Goal: Task Accomplishment & Management: Manage account settings

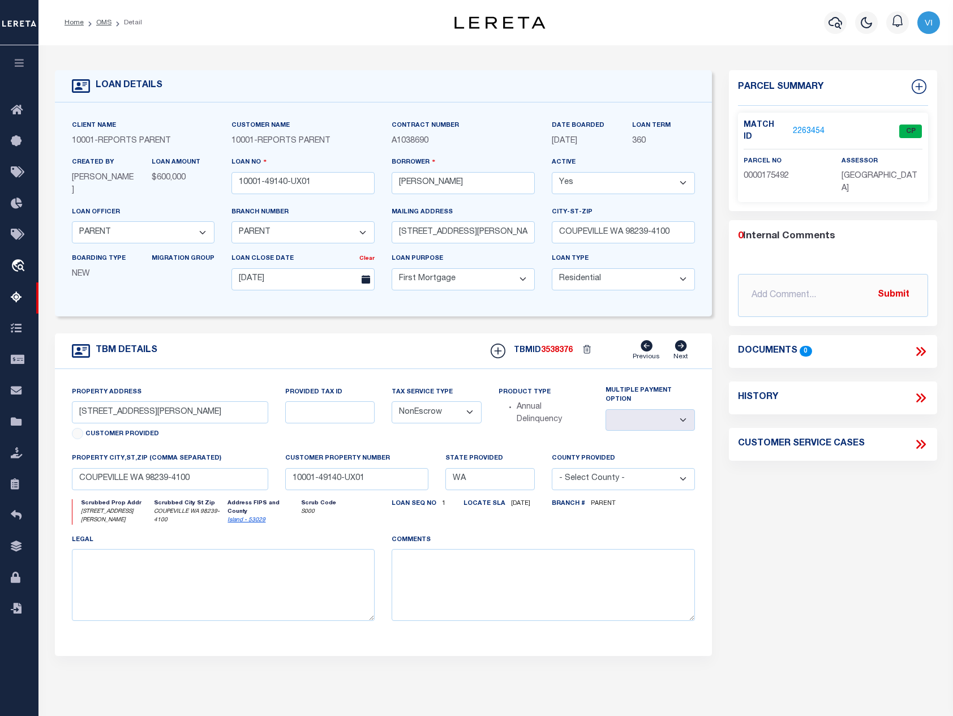
select select "155747"
select select "26358"
select select "10"
select select "NonEscrow"
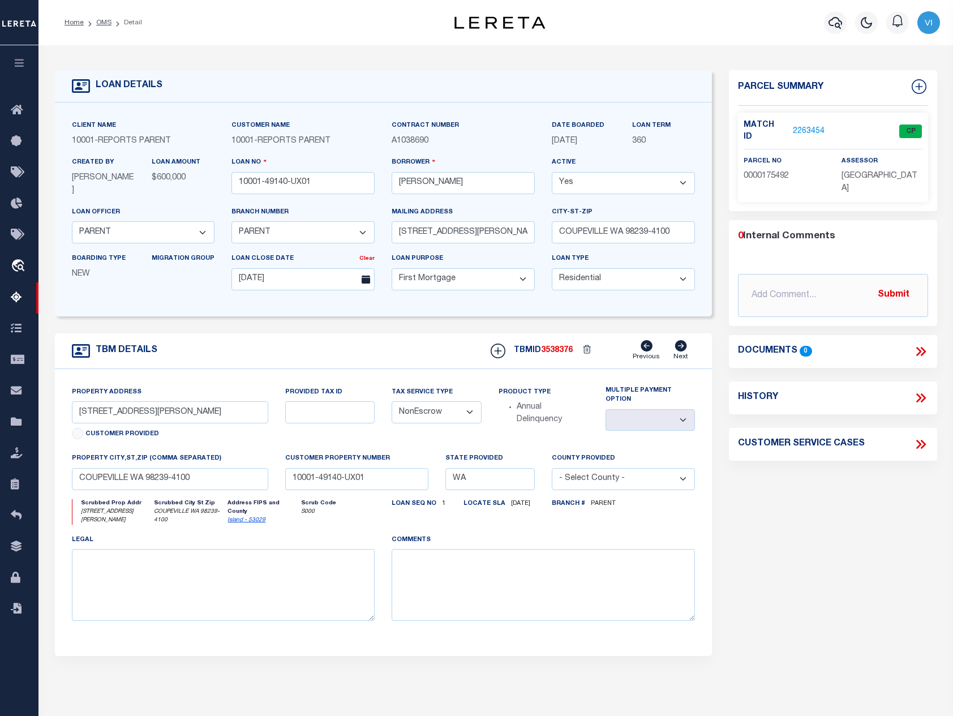
click at [20, 63] on icon "button" at bounding box center [19, 63] width 13 height 10
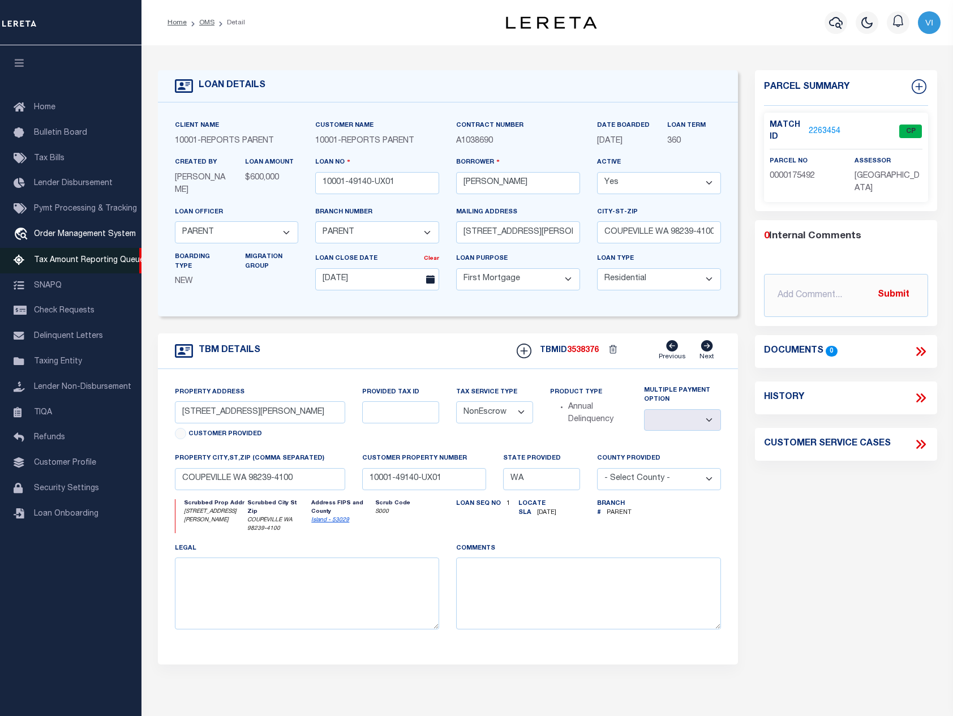
click at [62, 259] on span "Tax Amount Reporting Queue" at bounding box center [89, 260] width 110 height 8
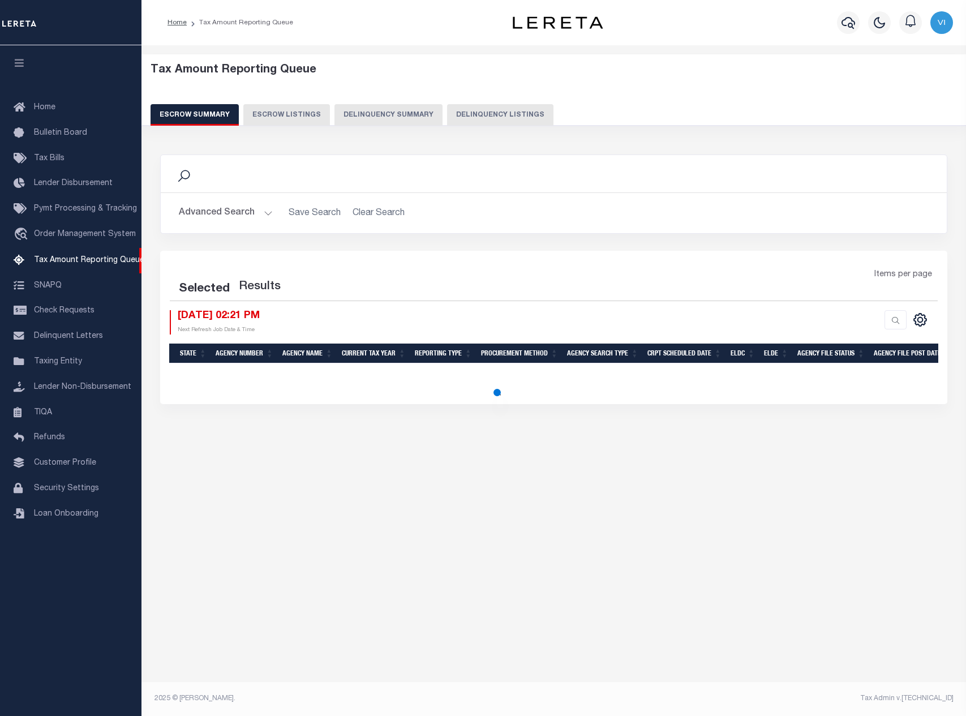
click at [403, 115] on button "Delinquency Summary" at bounding box center [388, 114] width 108 height 21
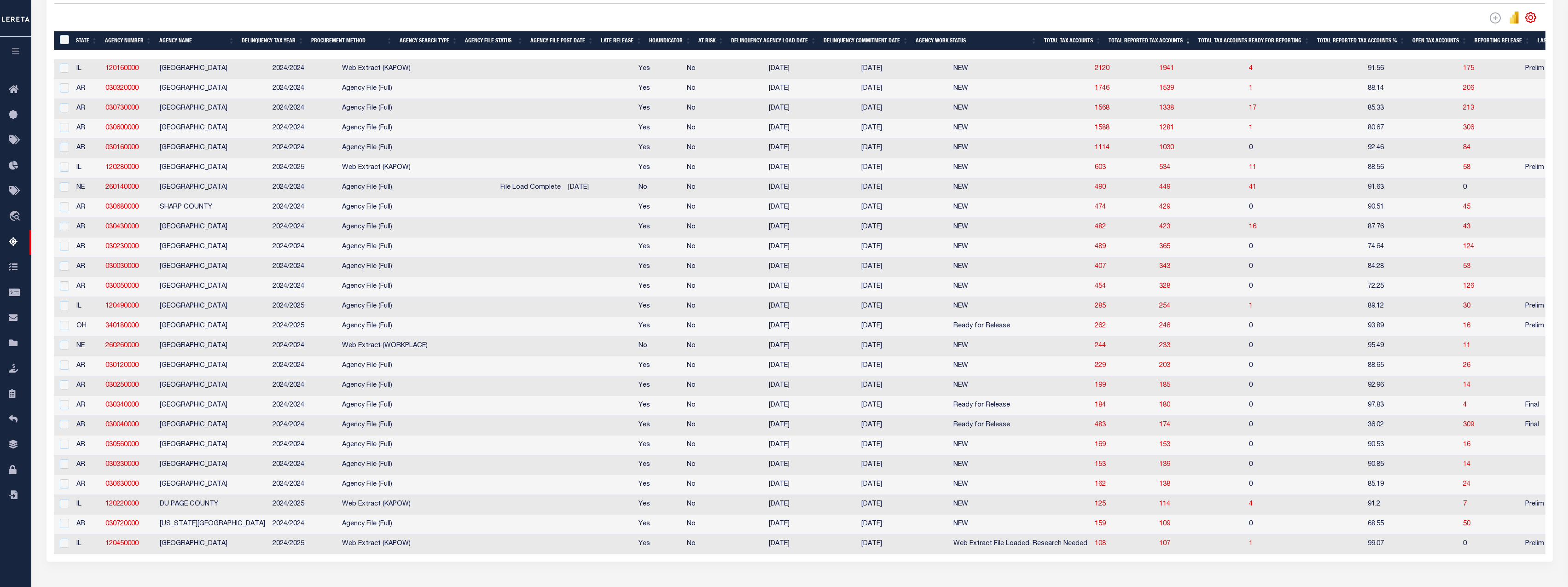
scroll to position [64, 0]
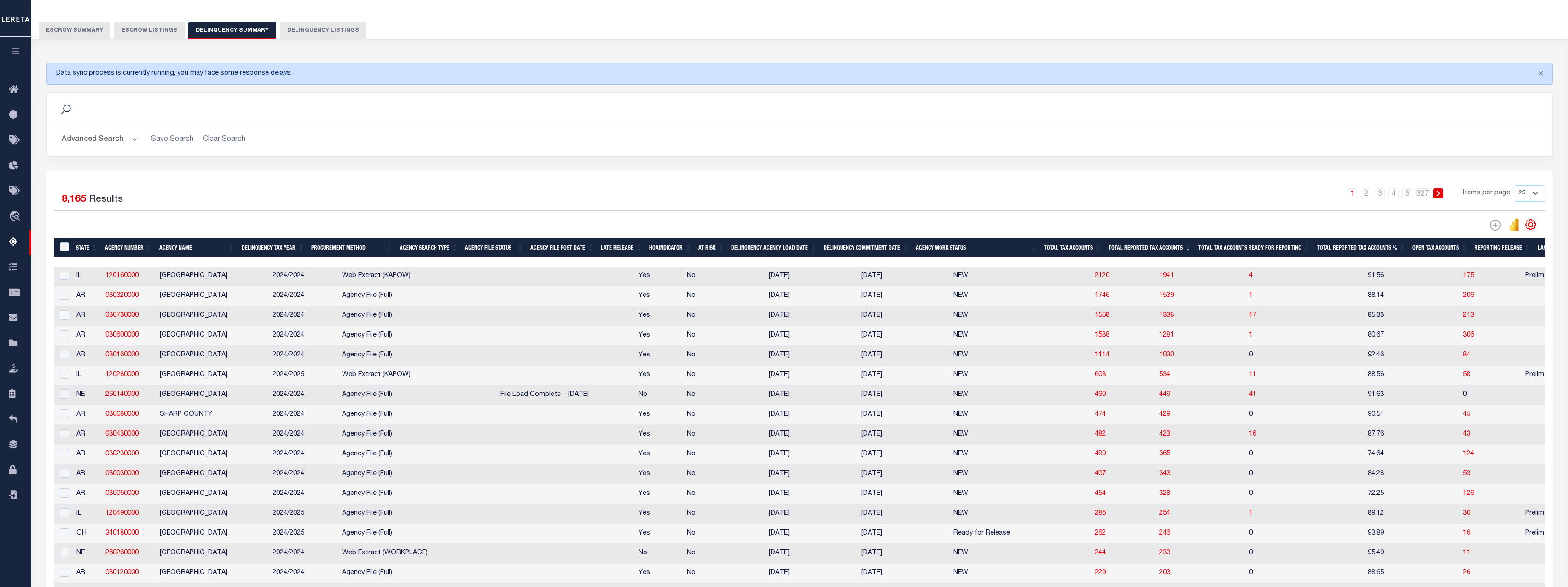
click at [785, 200] on select "25 100 200 500 1000" at bounding box center [1529, 193] width 30 height 16
select select "500"
click at [785, 185] on select "25 100 200 500 1000" at bounding box center [1529, 193] width 30 height 16
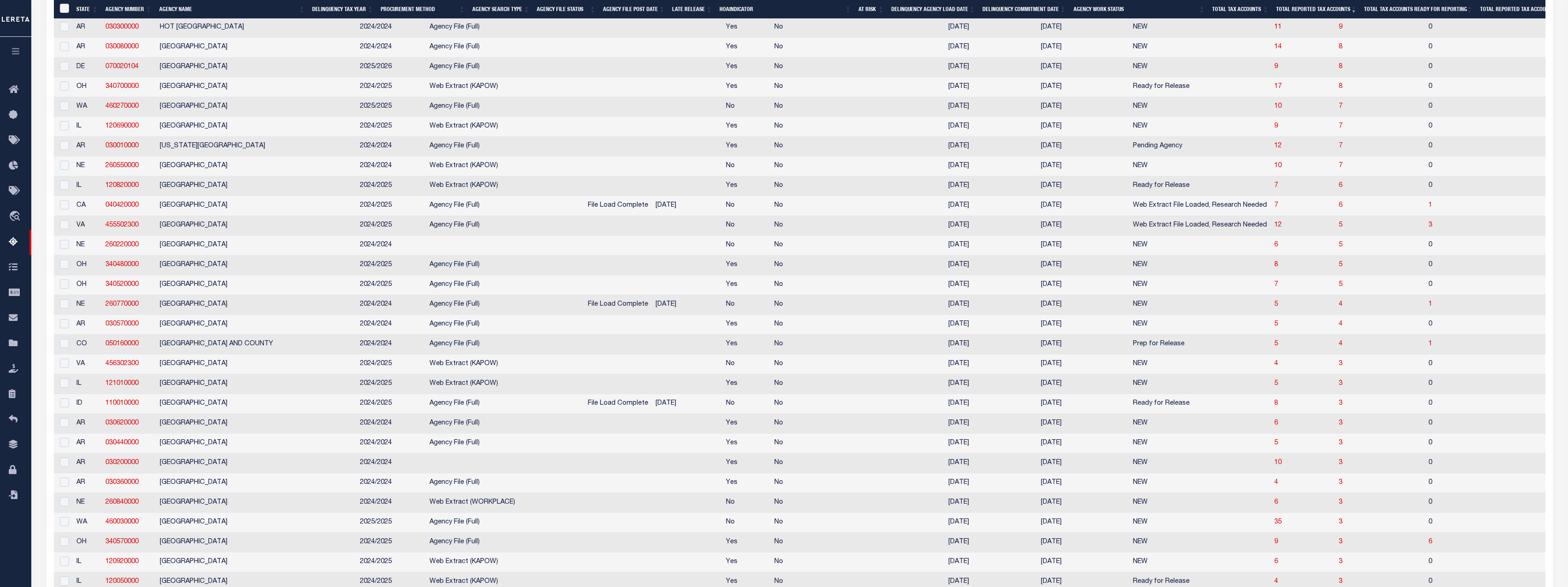
scroll to position [1956, 0]
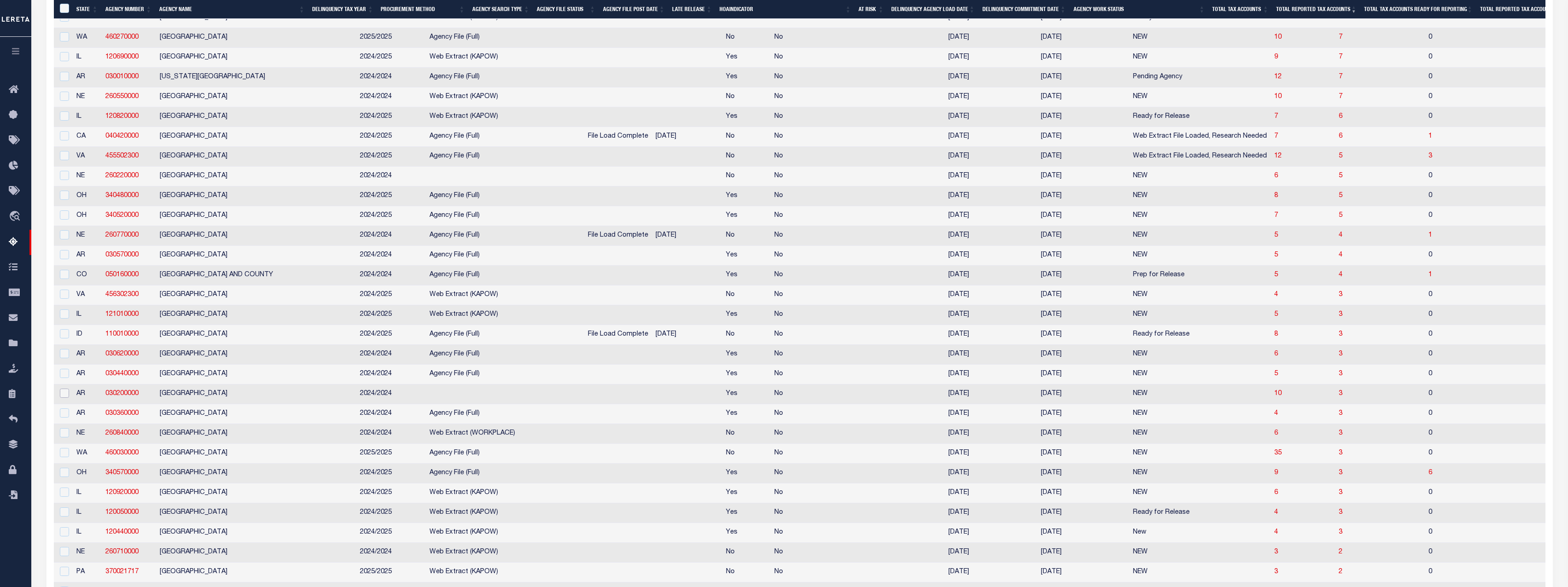
click at [64, 398] on input "checkbox" at bounding box center [64, 392] width 9 height 9
checkbox input "true"
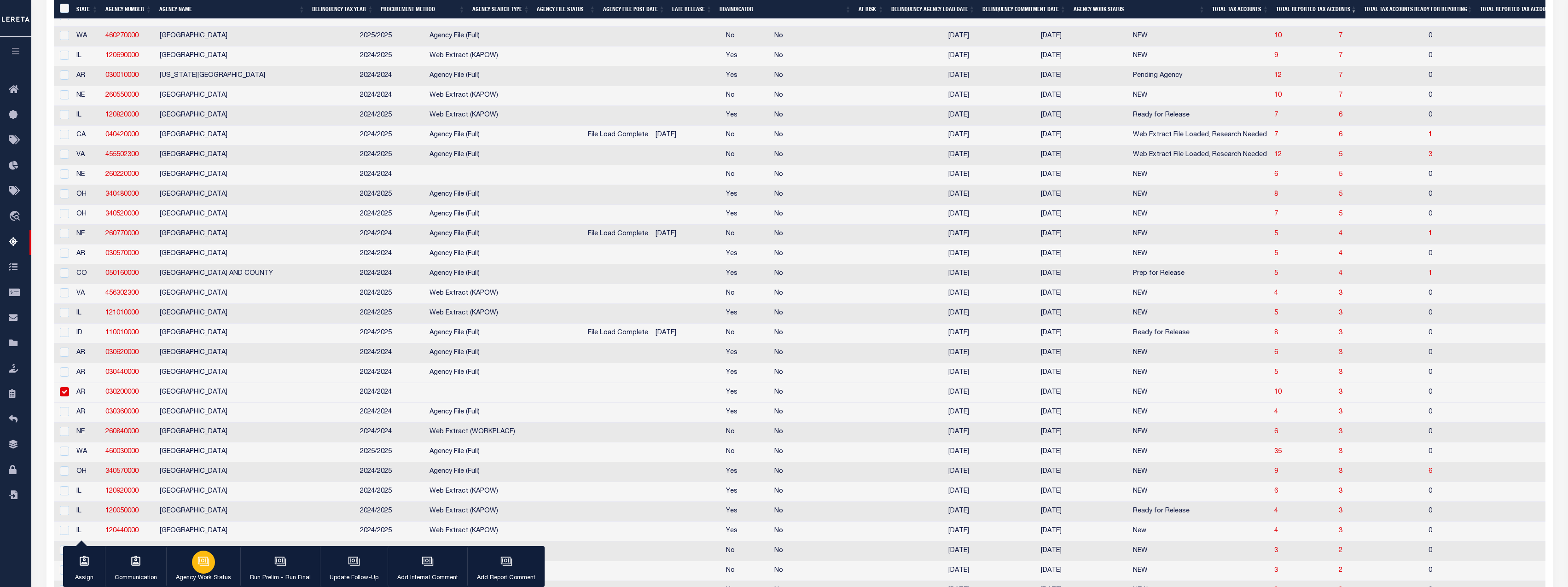
click at [201, 564] on icon "button" at bounding box center [203, 560] width 10 height 7
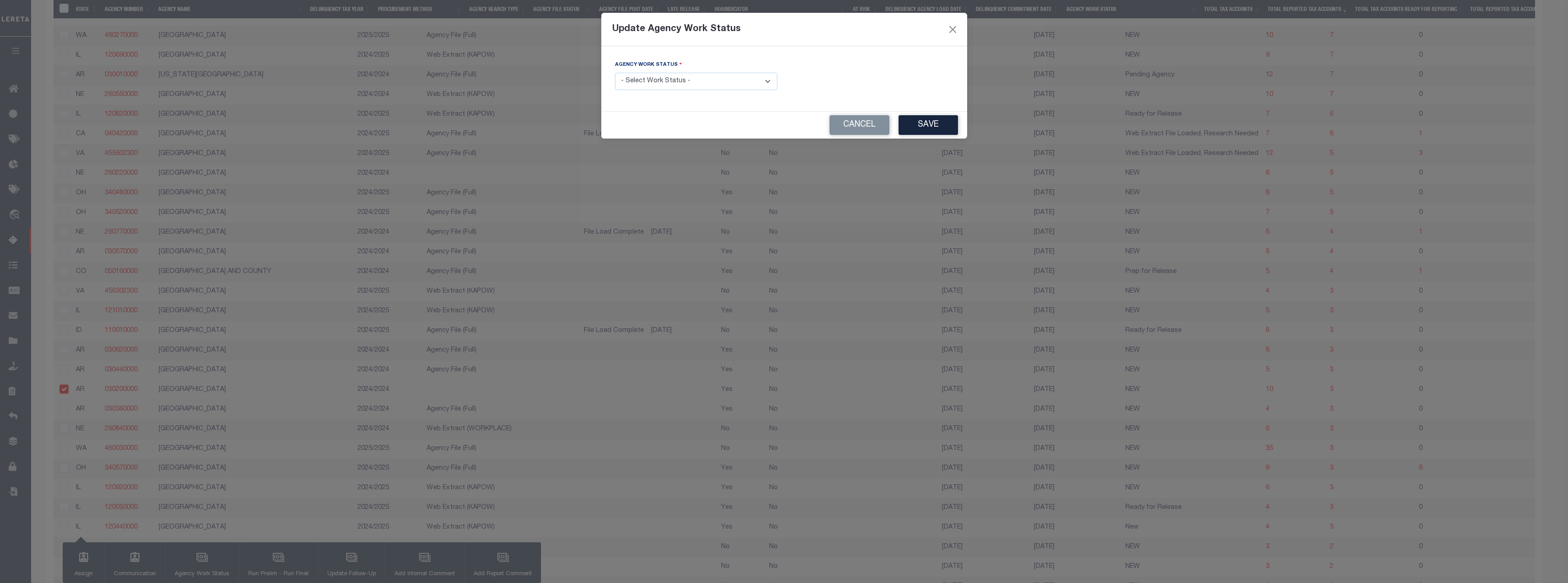
click at [710, 87] on select "- Select Work Status - In Progress Pending Agency Follow-up Pending QC Ready fo…" at bounding box center [696, 82] width 162 height 18
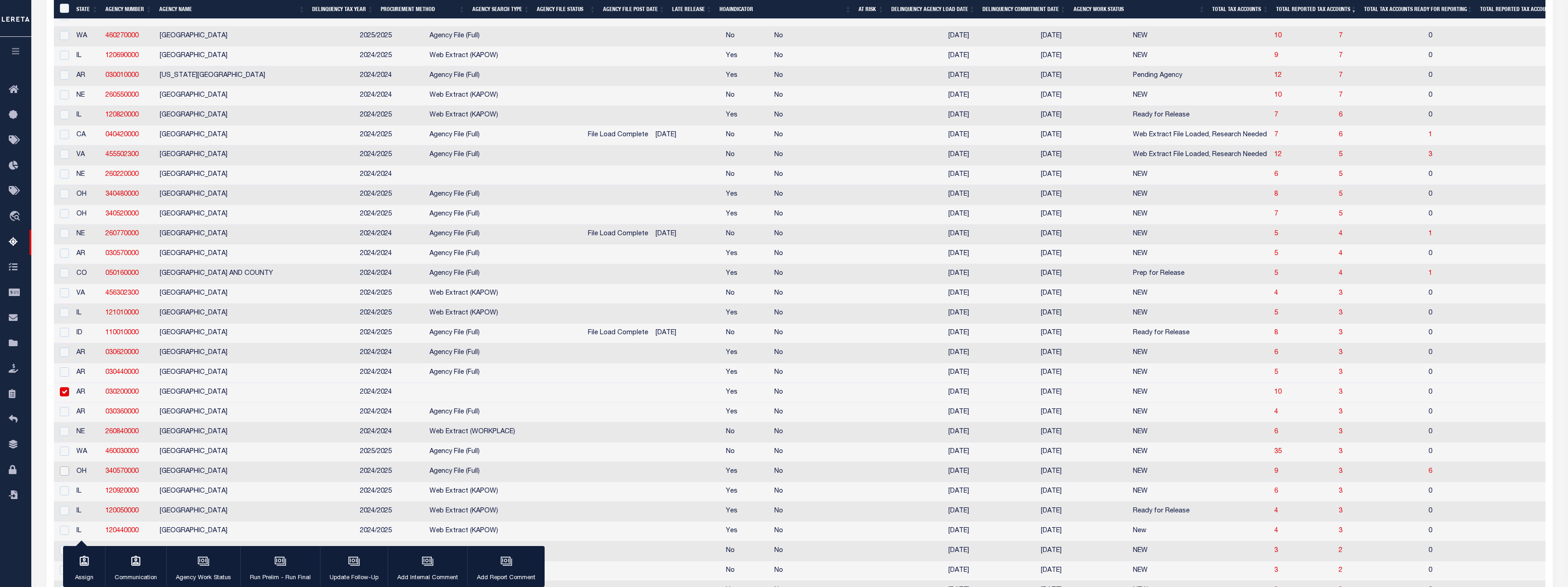
click at [65, 475] on input "checkbox" at bounding box center [64, 471] width 9 height 9
checkbox input "true"
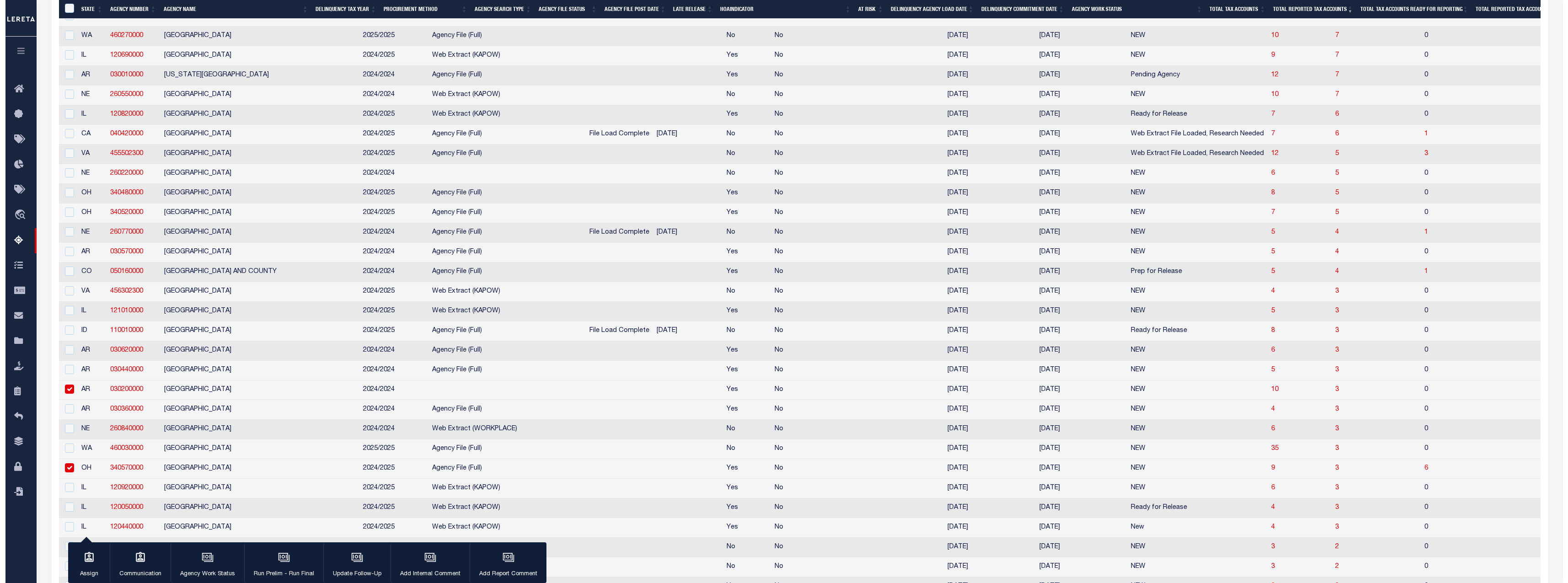
scroll to position [2131, 0]
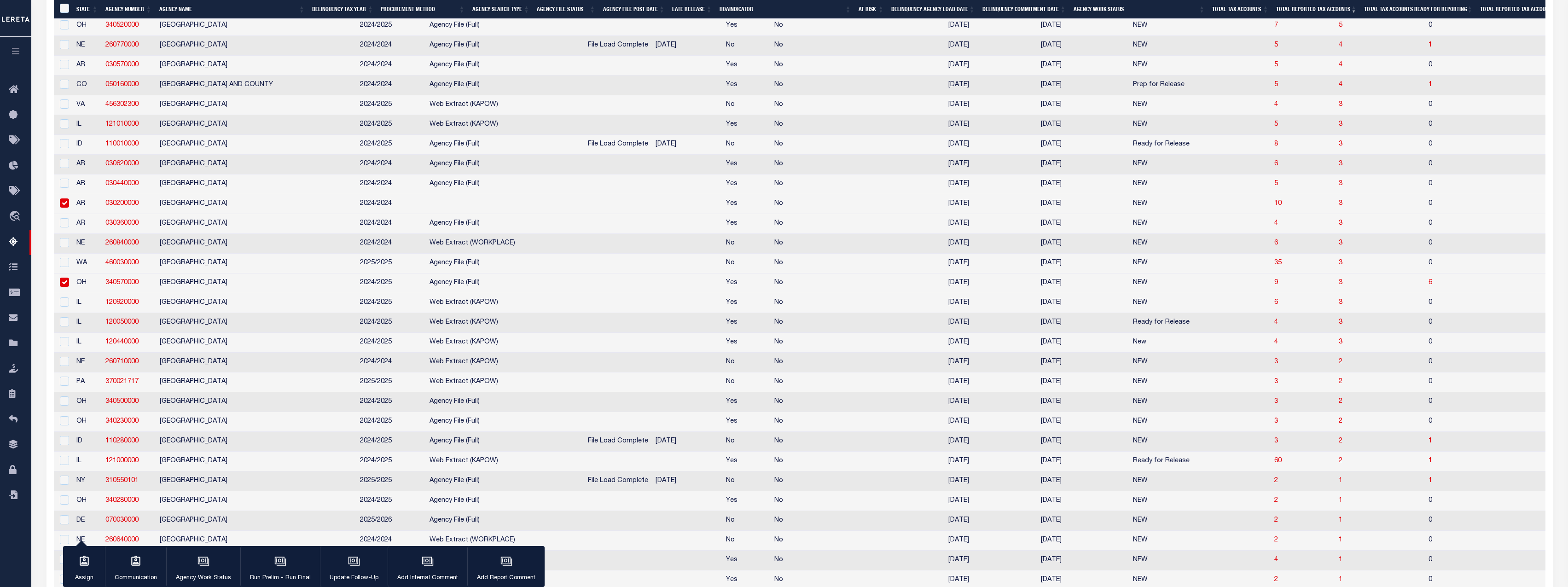
click at [62, 208] on input "checkbox" at bounding box center [64, 203] width 9 height 9
checkbox input "false"
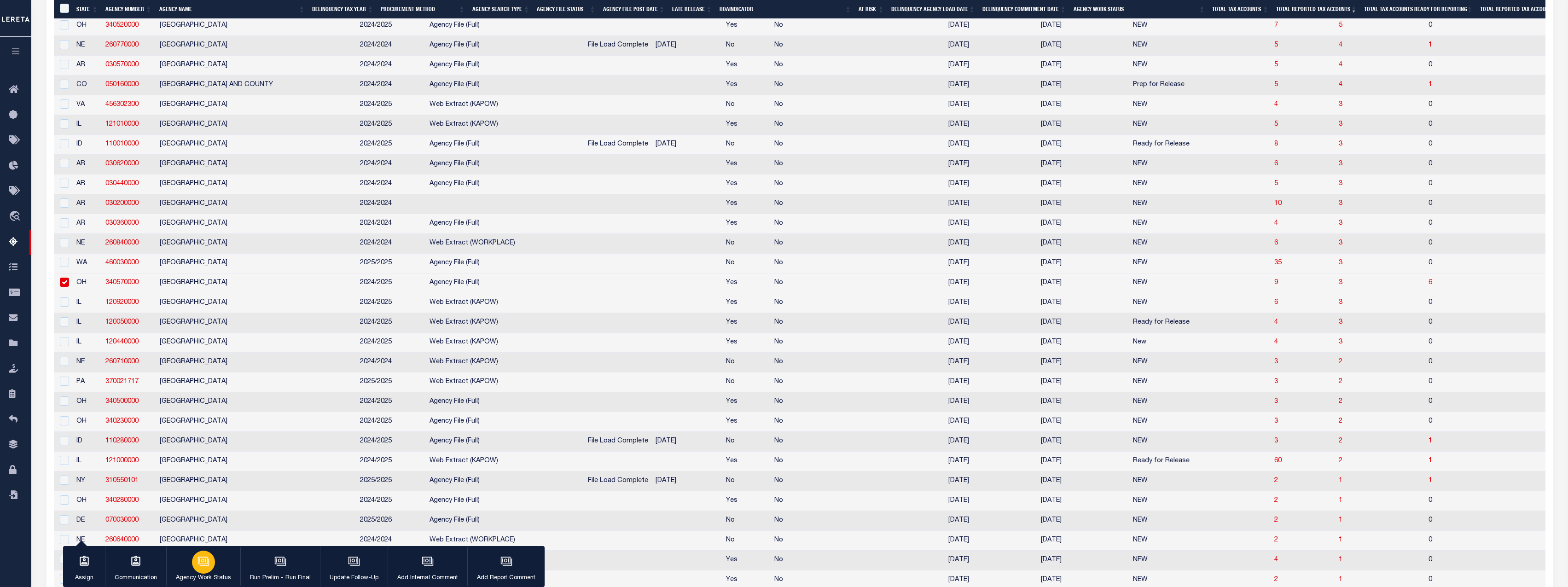
click at [203, 574] on p "Agency Work Status" at bounding box center [203, 578] width 55 height 9
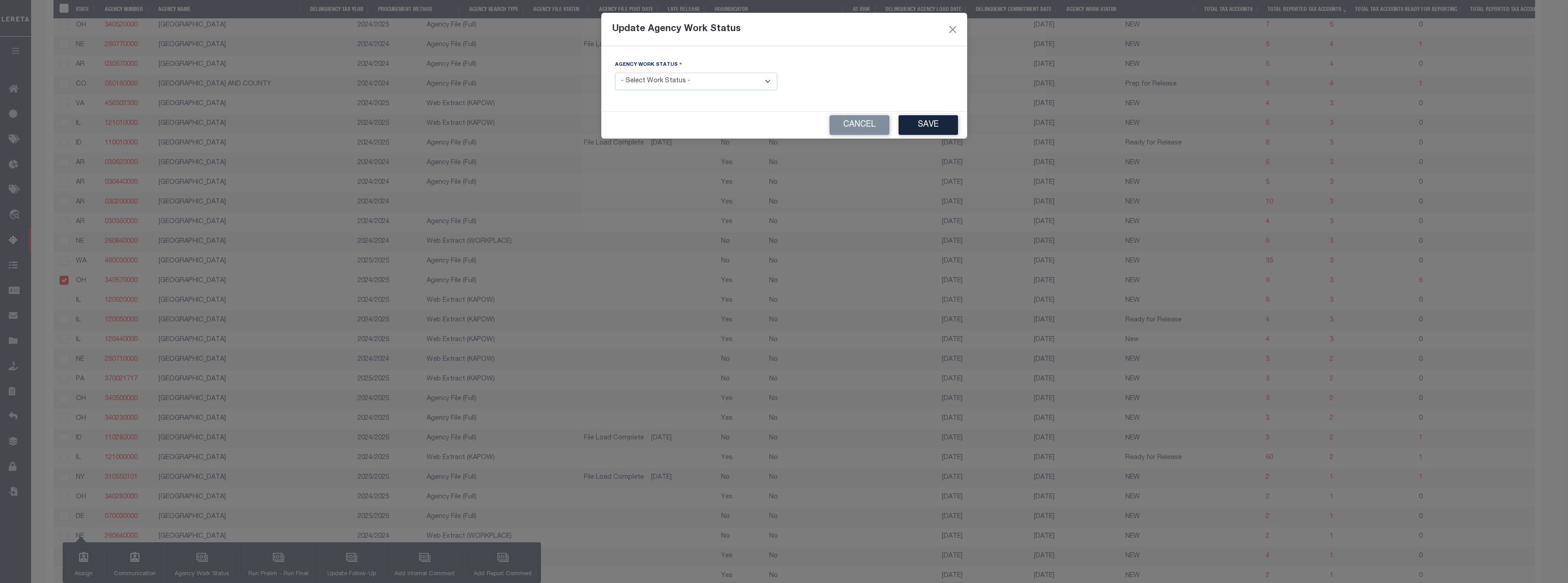
click at [718, 72] on div "Agency Work Status - Select Work Status - In Progress Pending Agency Follow-up …" at bounding box center [696, 74] width 162 height 30
click at [715, 81] on select "- Select Work Status - In Progress Pending Agency Follow-up Pending QC Ready fo…" at bounding box center [696, 82] width 162 height 18
select select "6"
click at [615, 73] on select "- Select Work Status - In Progress Pending Agency Follow-up Pending QC Ready fo…" at bounding box center [696, 82] width 162 height 18
click at [780, 126] on button "Save" at bounding box center [929, 125] width 60 height 19
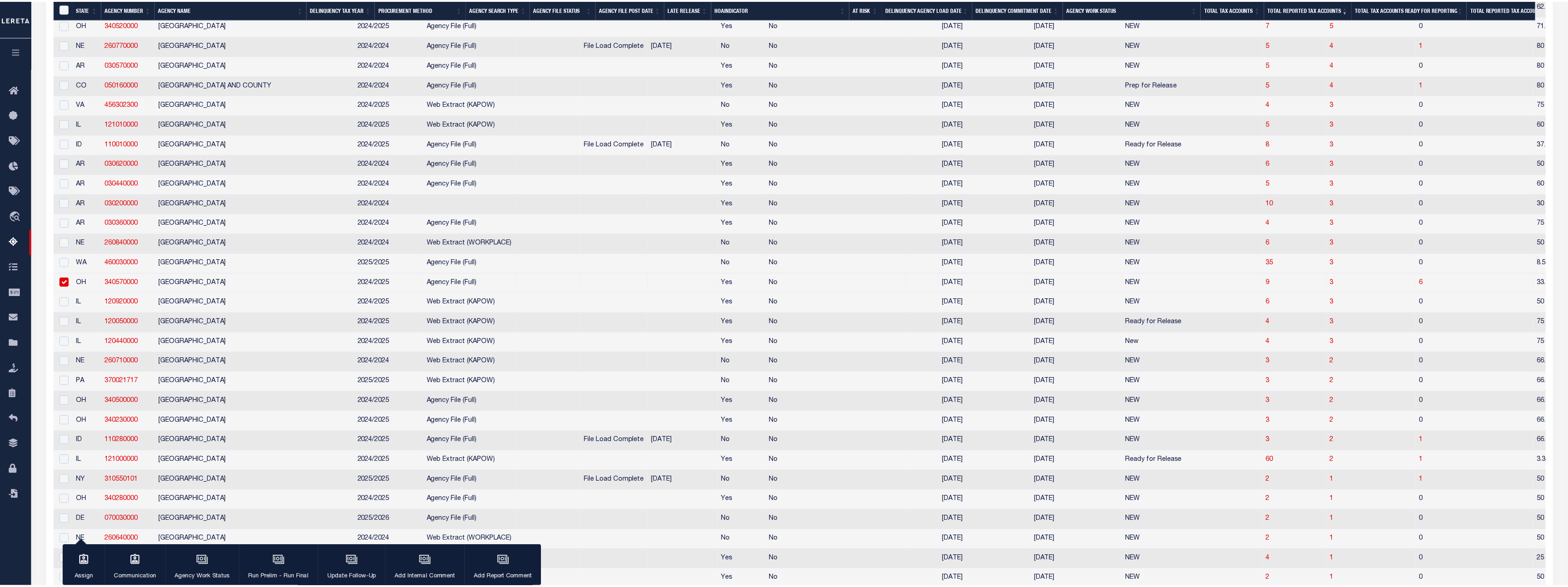
scroll to position [2146, 0]
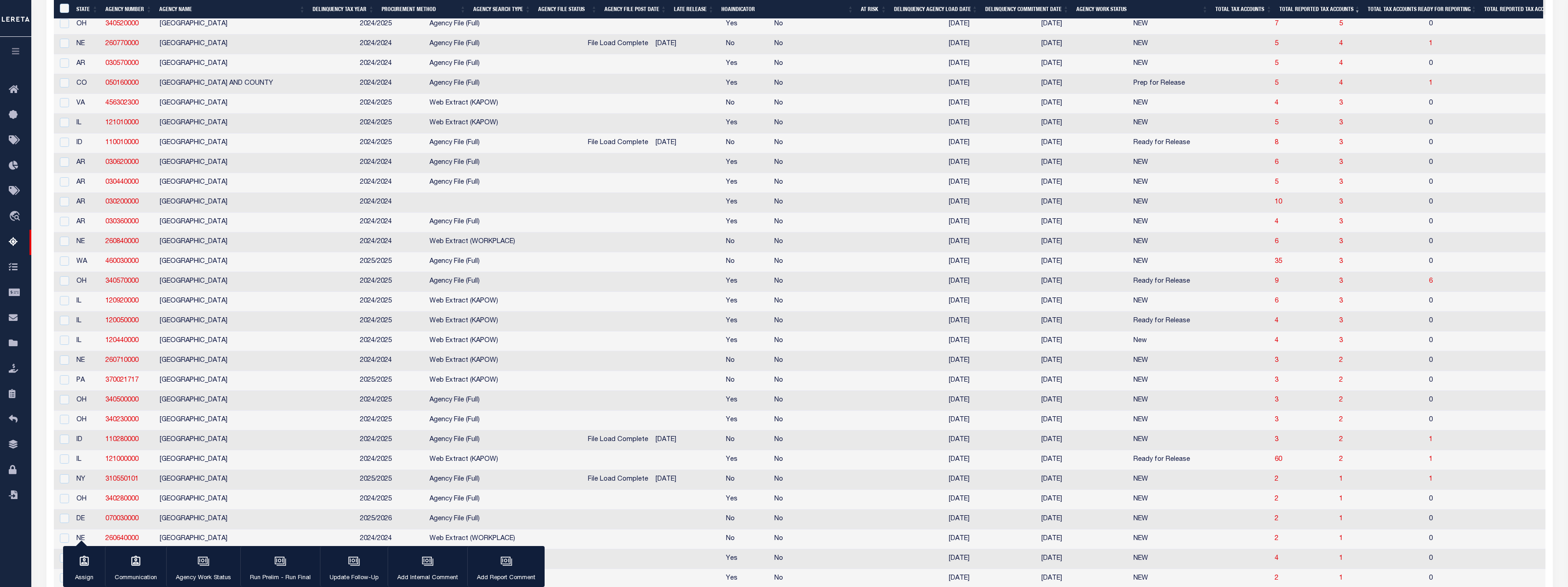
click at [260, 292] on td "[GEOGRAPHIC_DATA]" at bounding box center [256, 282] width 200 height 20
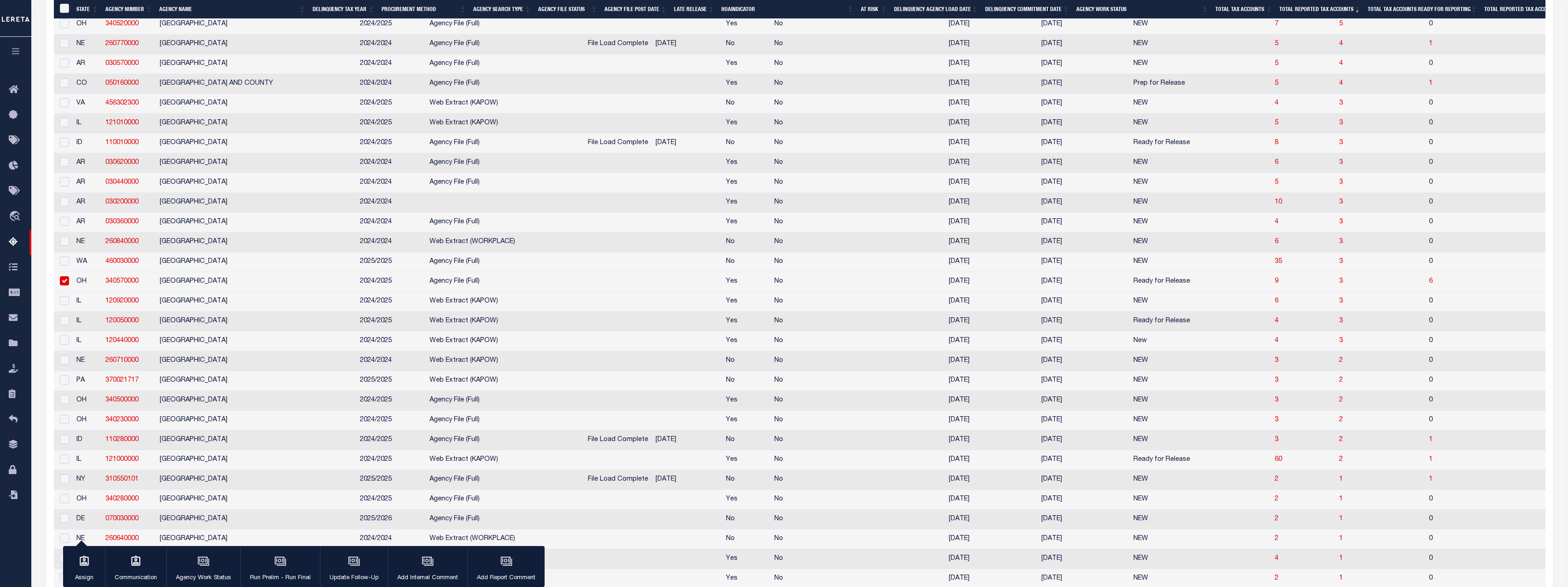
checkbox input "true"
drag, startPoint x: 100, startPoint y: 338, endPoint x: 141, endPoint y: 342, distance: 41.2
click at [141, 292] on tr "OH 340570000 [GEOGRAPHIC_DATA] 2024/2025 Agency File (Full) Yes No [DATE] [DATE…" at bounding box center [1222, 282] width 2337 height 20
copy tr "340570000"
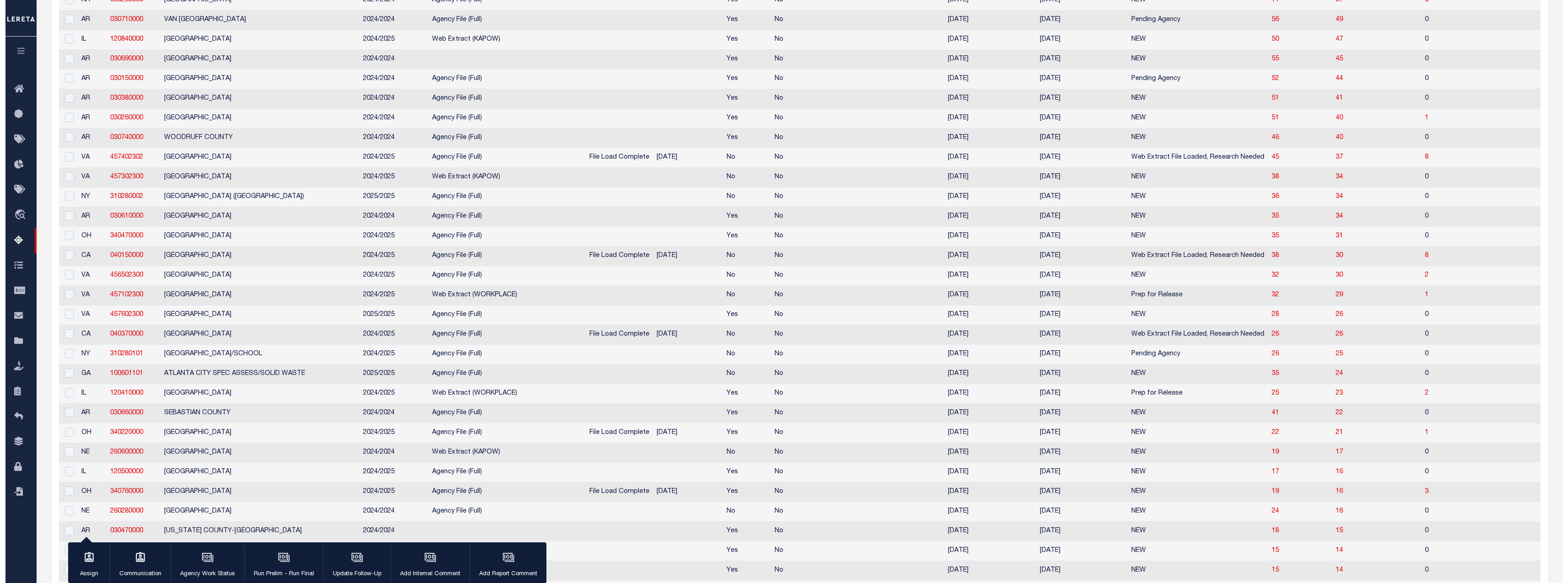
scroll to position [0, 0]
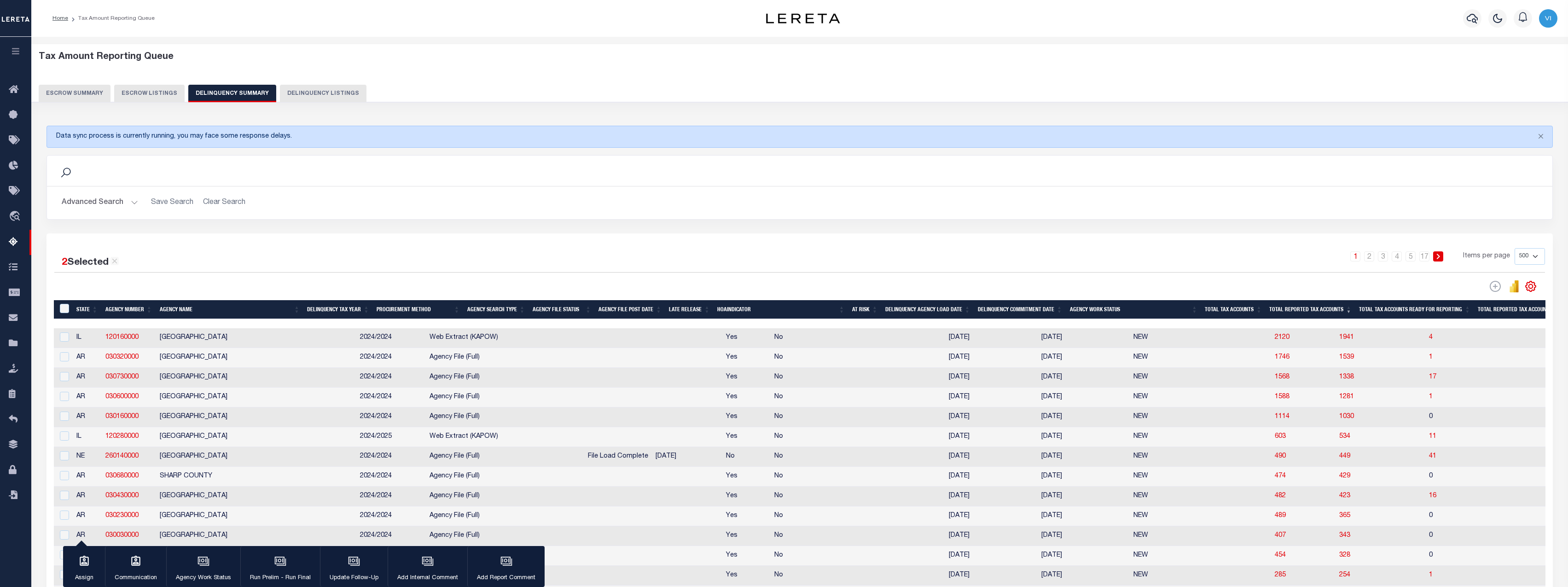
click at [358, 166] on div "Search" at bounding box center [800, 170] width 1491 height 15
click at [100, 208] on button "Advanced Search" at bounding box center [100, 203] width 76 height 18
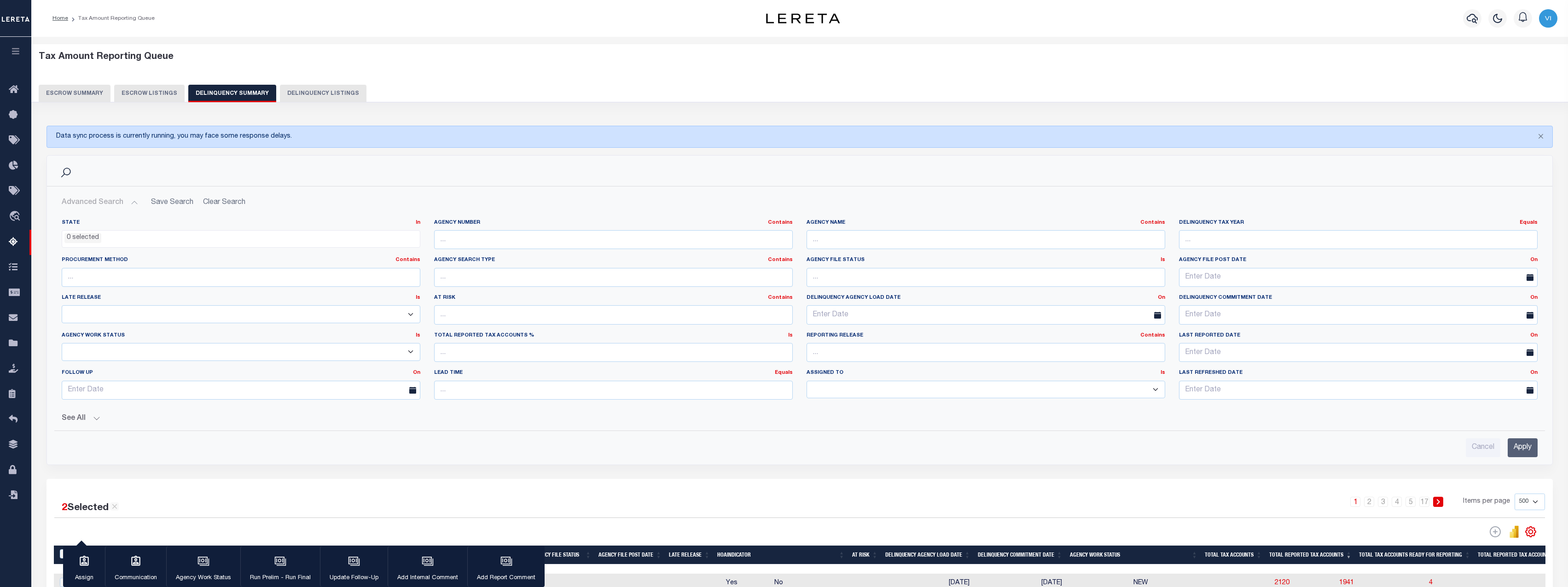
click at [216, 209] on h2 "Advanced Search Save Search Clear Search" at bounding box center [800, 203] width 1491 height 18
click at [225, 203] on h2 "Advanced Search Save Search Clear Search" at bounding box center [800, 203] width 1491 height 18
click at [598, 241] on input "text" at bounding box center [613, 239] width 359 height 19
paste input "340570000"
type input "340570000"
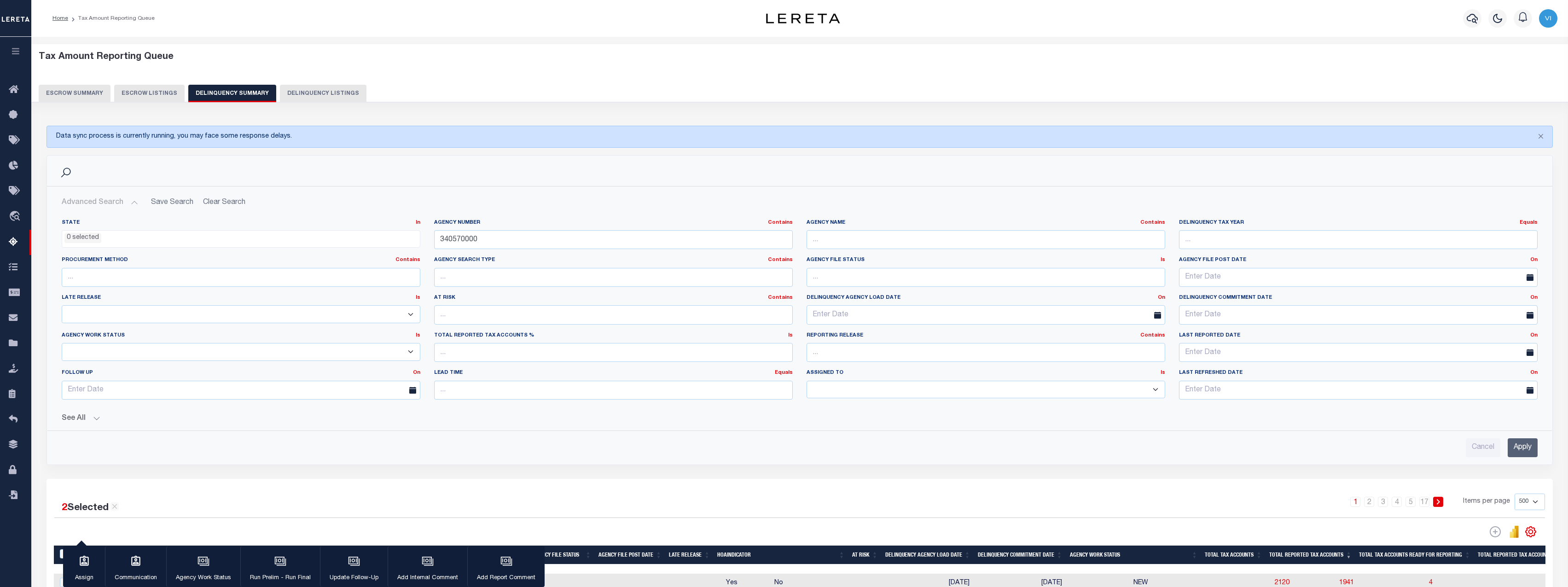
click at [785, 451] on input "Apply" at bounding box center [1522, 448] width 30 height 19
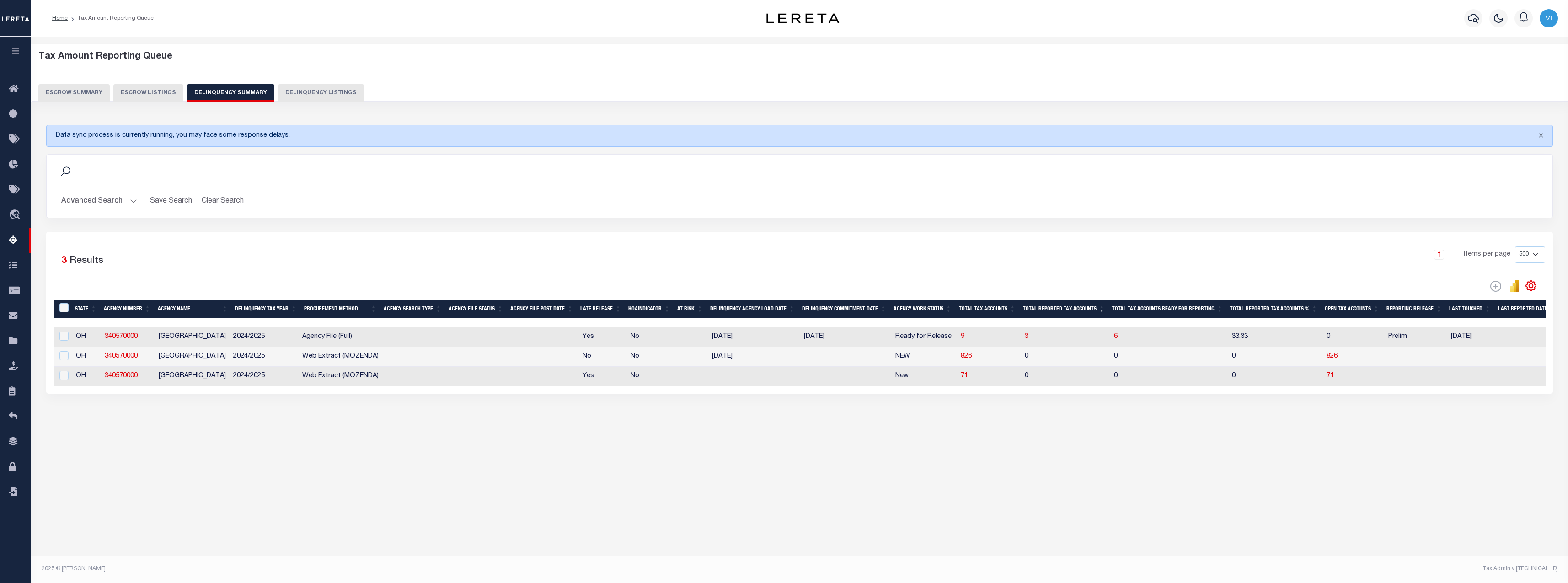
click at [493, 447] on div "Tax Amount Reporting Queue Escrow Summary Escrow Listings In" at bounding box center [799, 247] width 1532 height 403
click at [780, 339] on span "6" at bounding box center [1115, 336] width 4 height 6
select select "100"
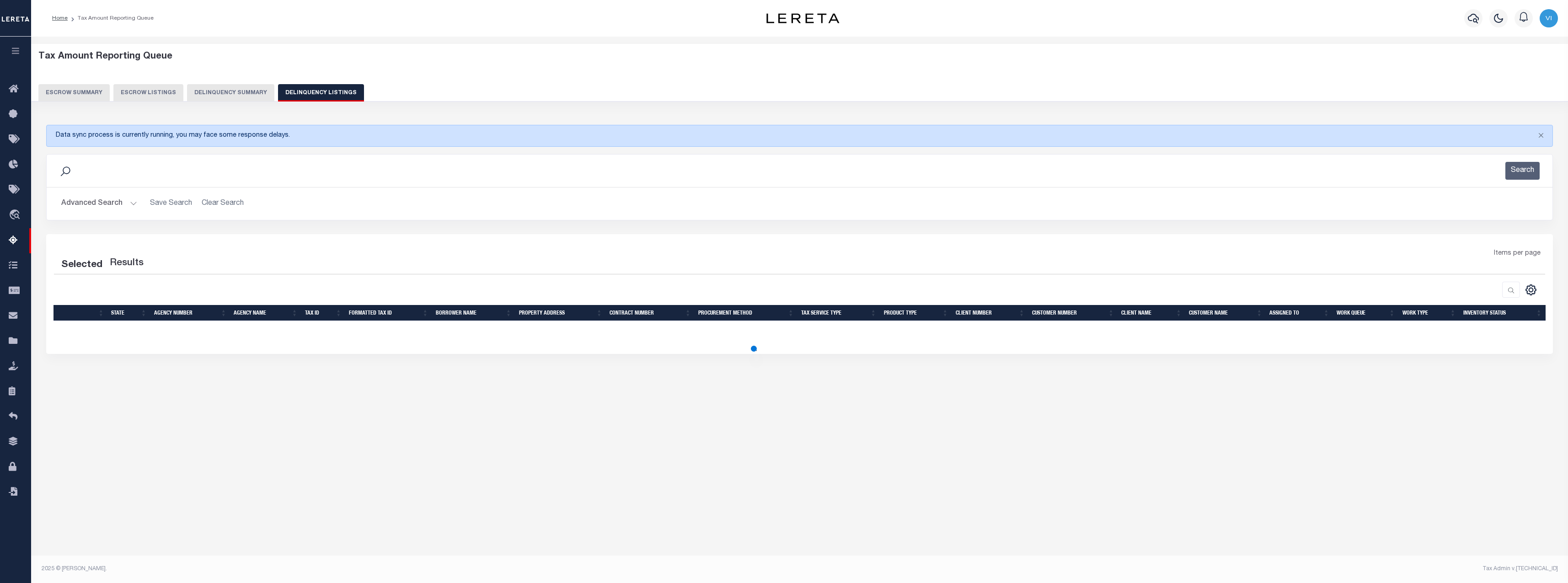
select select "100"
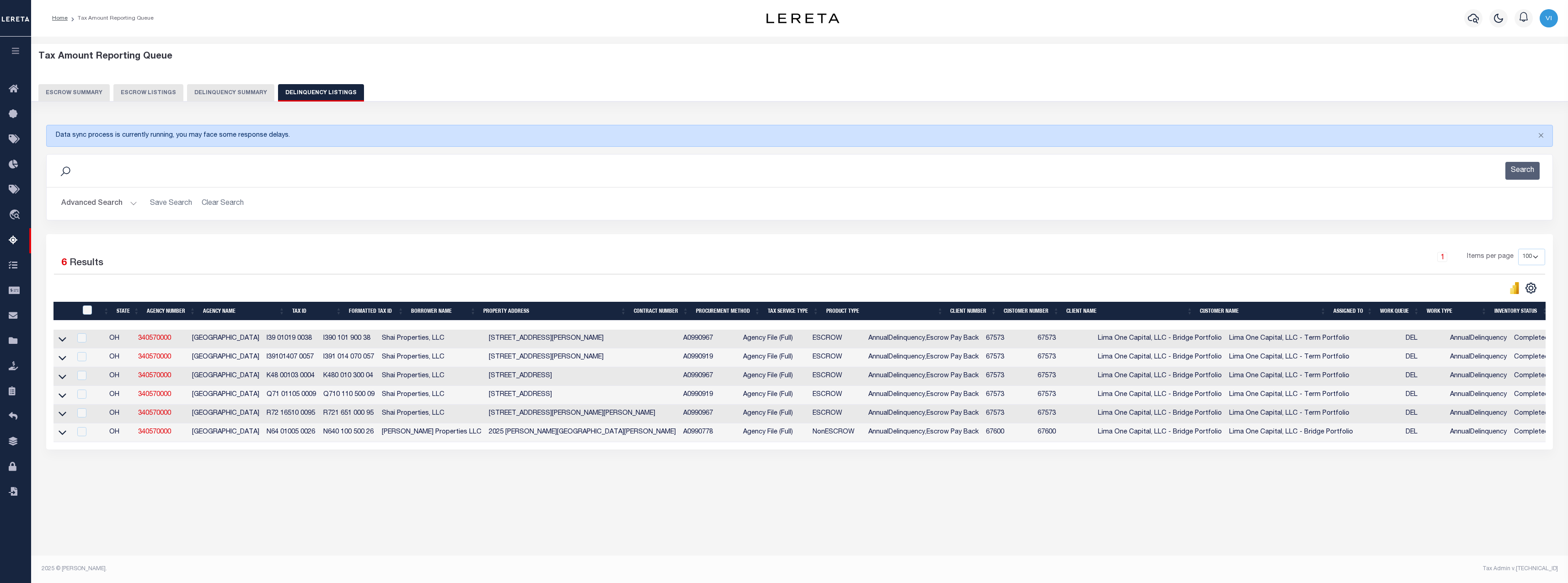
click at [69, 340] on td at bounding box center [62, 339] width 18 height 19
checkbox input "true"
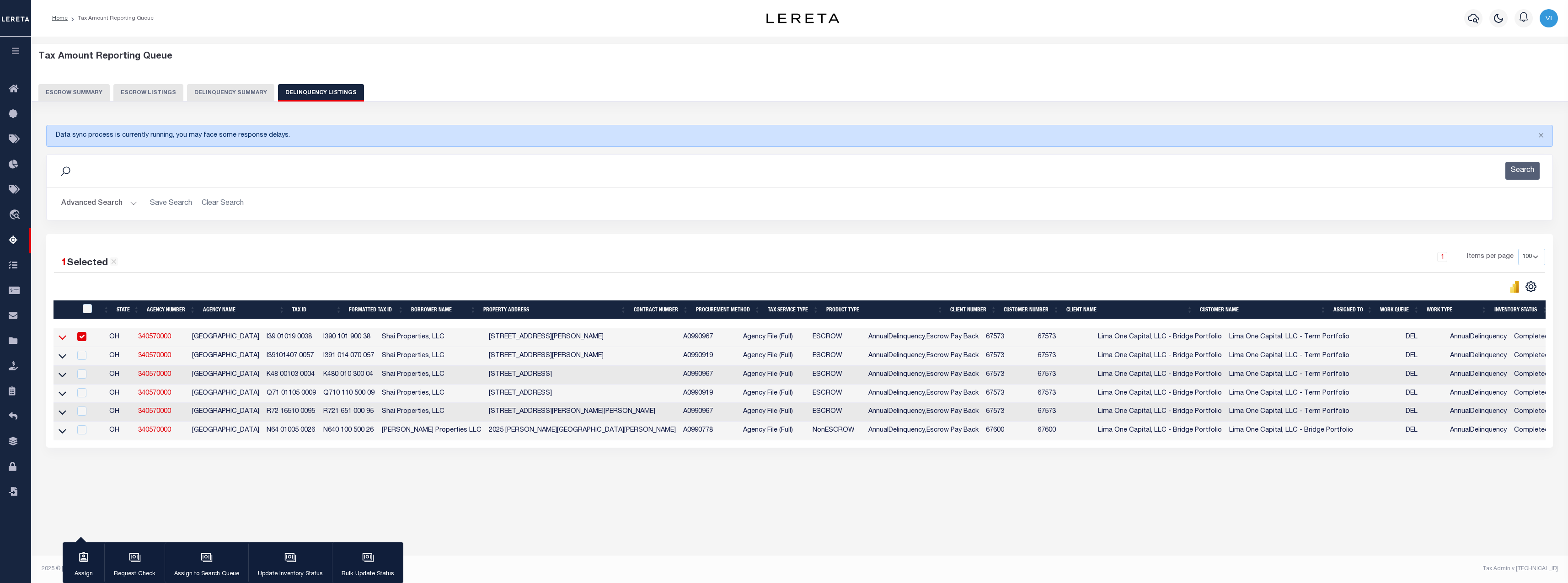
click at [64, 342] on icon at bounding box center [62, 337] width 8 height 10
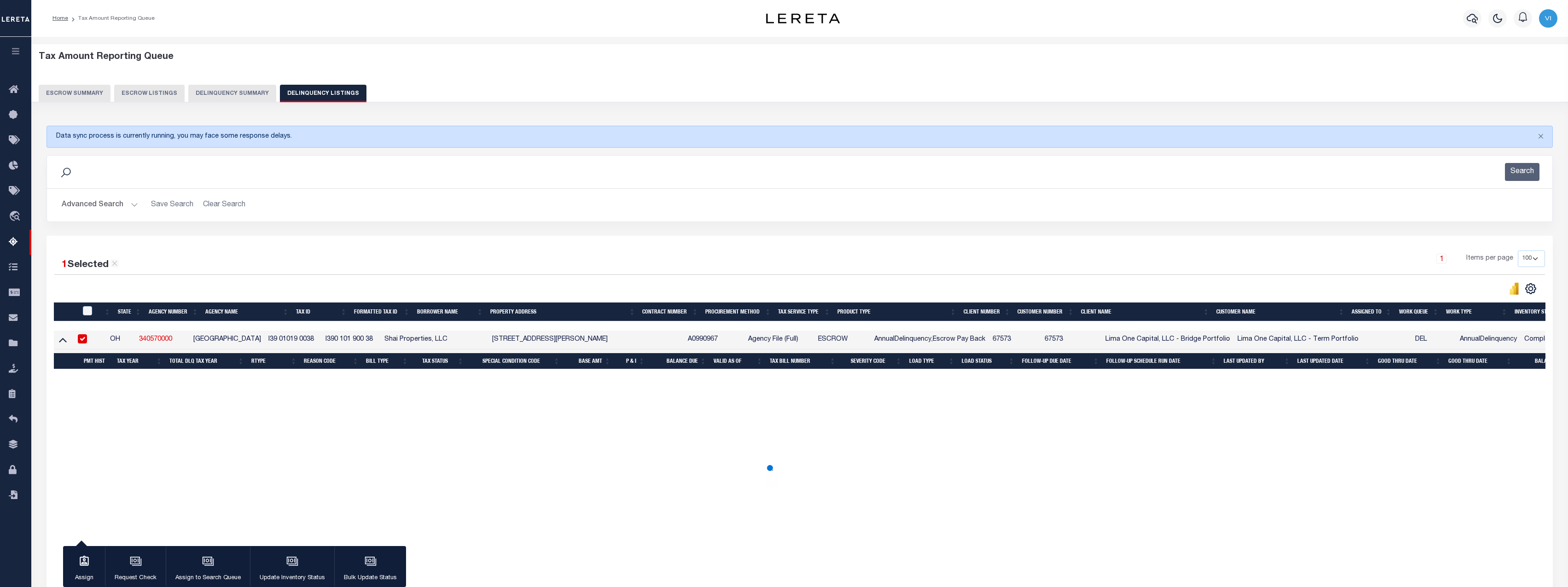
click at [64, 344] on icon at bounding box center [63, 339] width 8 height 10
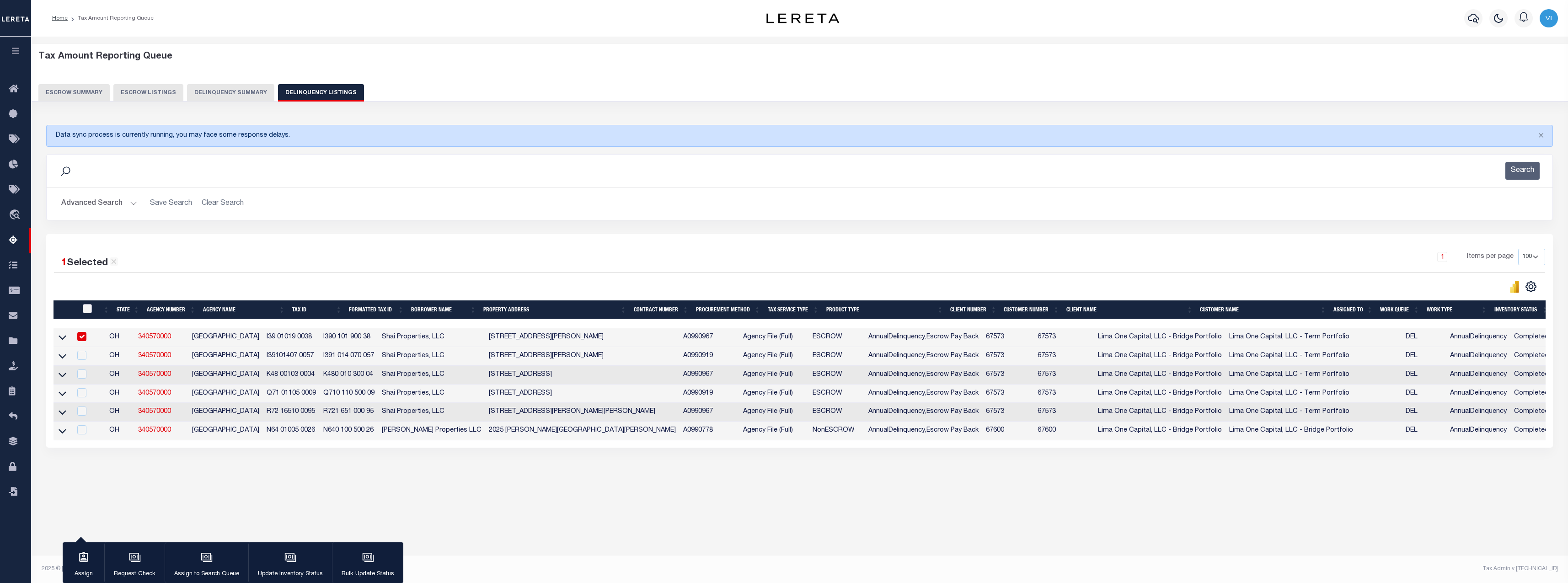
click at [85, 310] on input "checkbox" at bounding box center [86, 308] width 9 height 9
checkbox input "true"
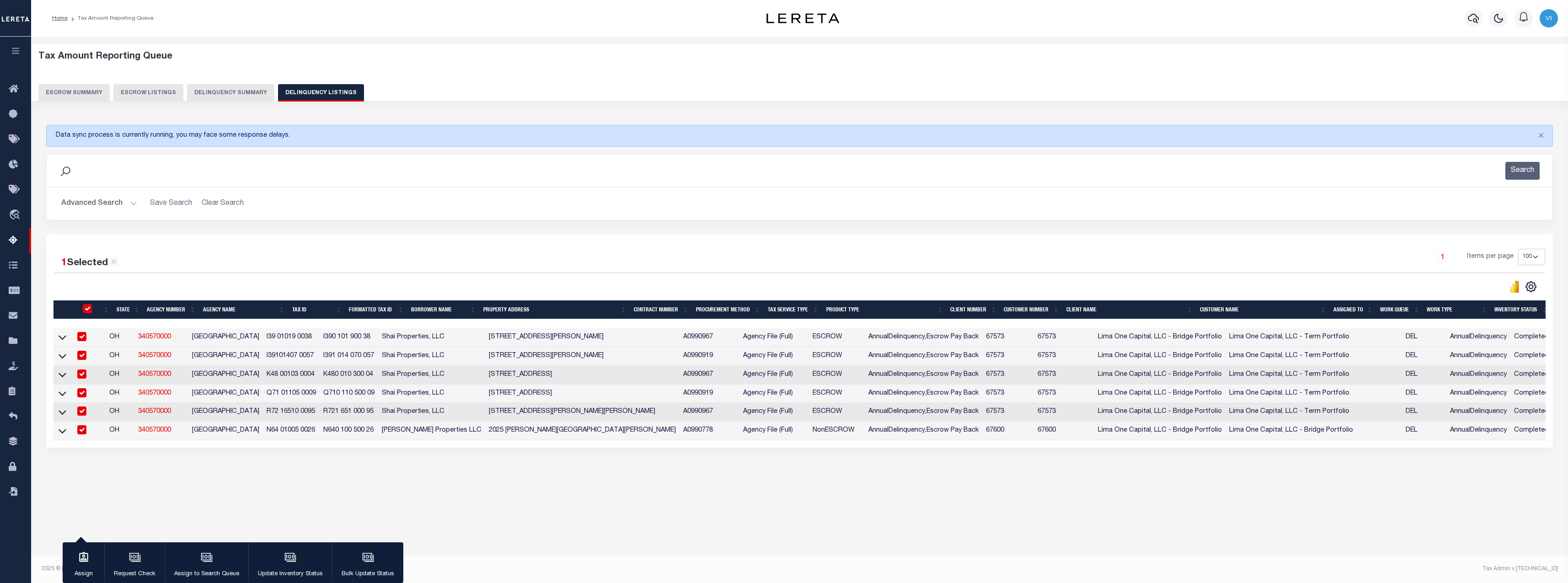
checkbox input "true"
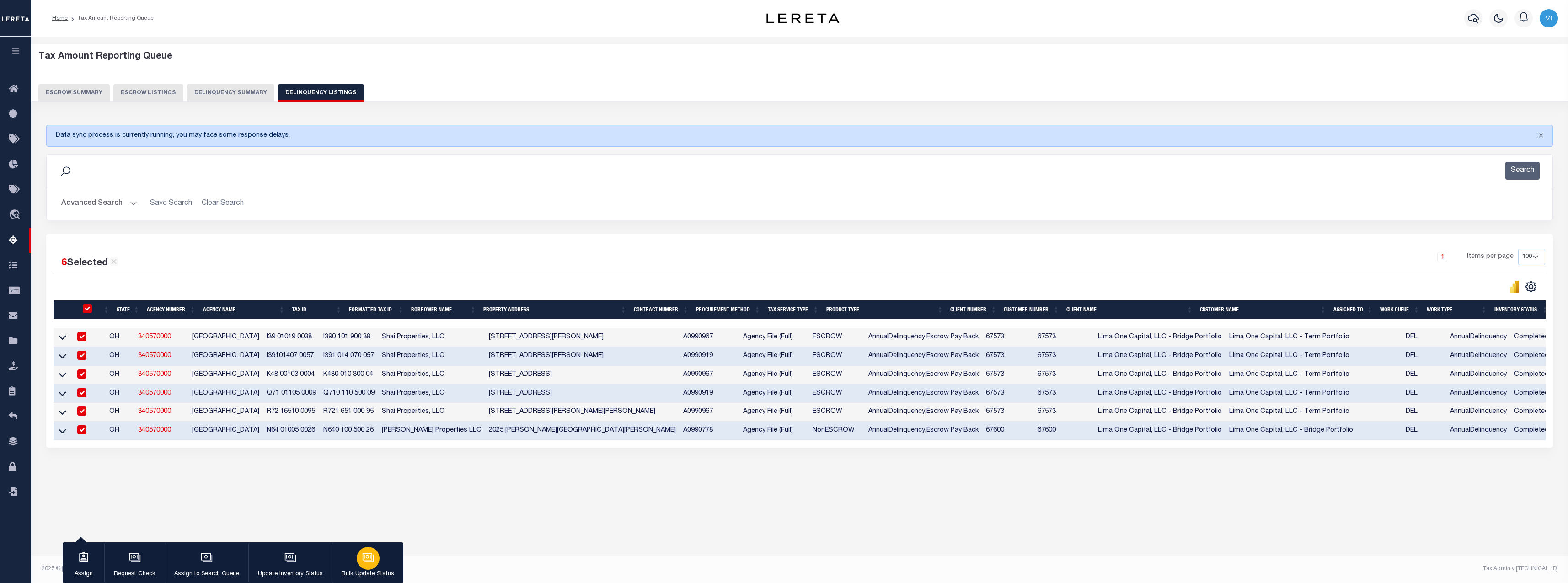
click at [371, 564] on icon "button" at bounding box center [368, 557] width 12 height 12
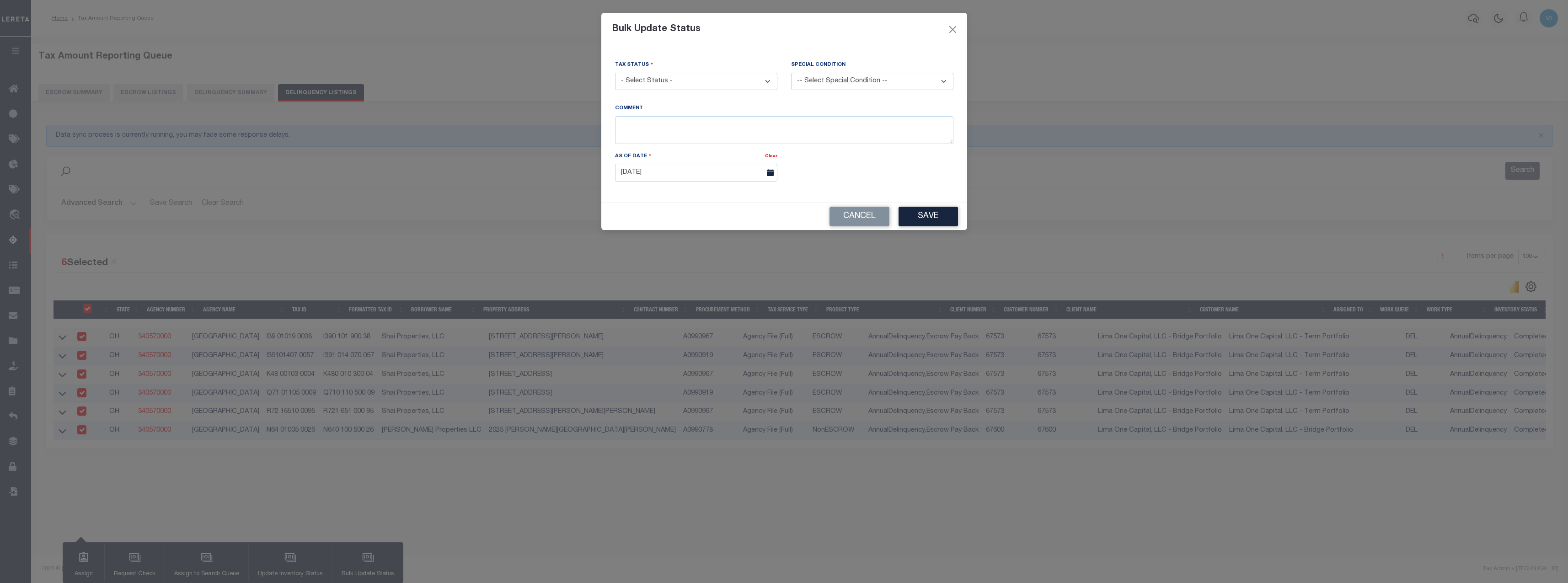
click at [722, 82] on select "- Select Status - Paid No Tax Due" at bounding box center [696, 82] width 162 height 18
select select "PYD"
click at [615, 73] on select "- Select Status - Paid No Tax Due" at bounding box center [696, 82] width 162 height 18
click at [780, 222] on button "Save" at bounding box center [929, 217] width 60 height 19
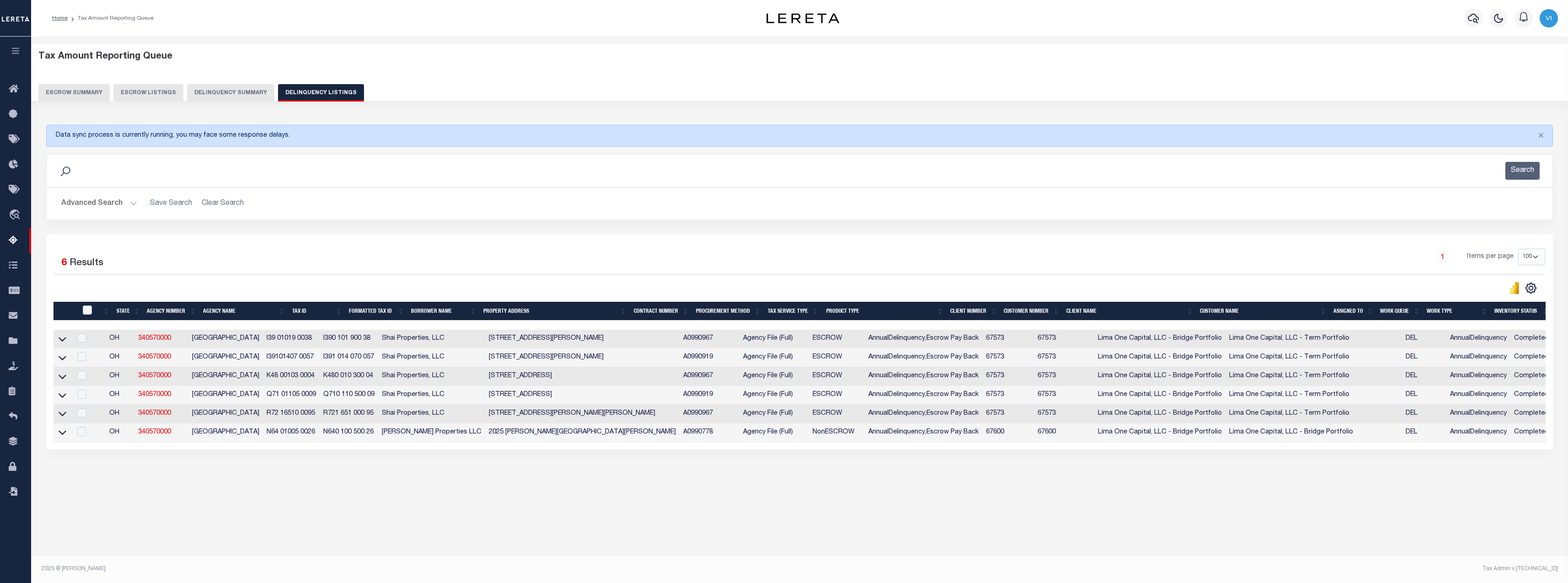
click at [220, 91] on button "Delinquency Summary" at bounding box center [230, 92] width 87 height 17
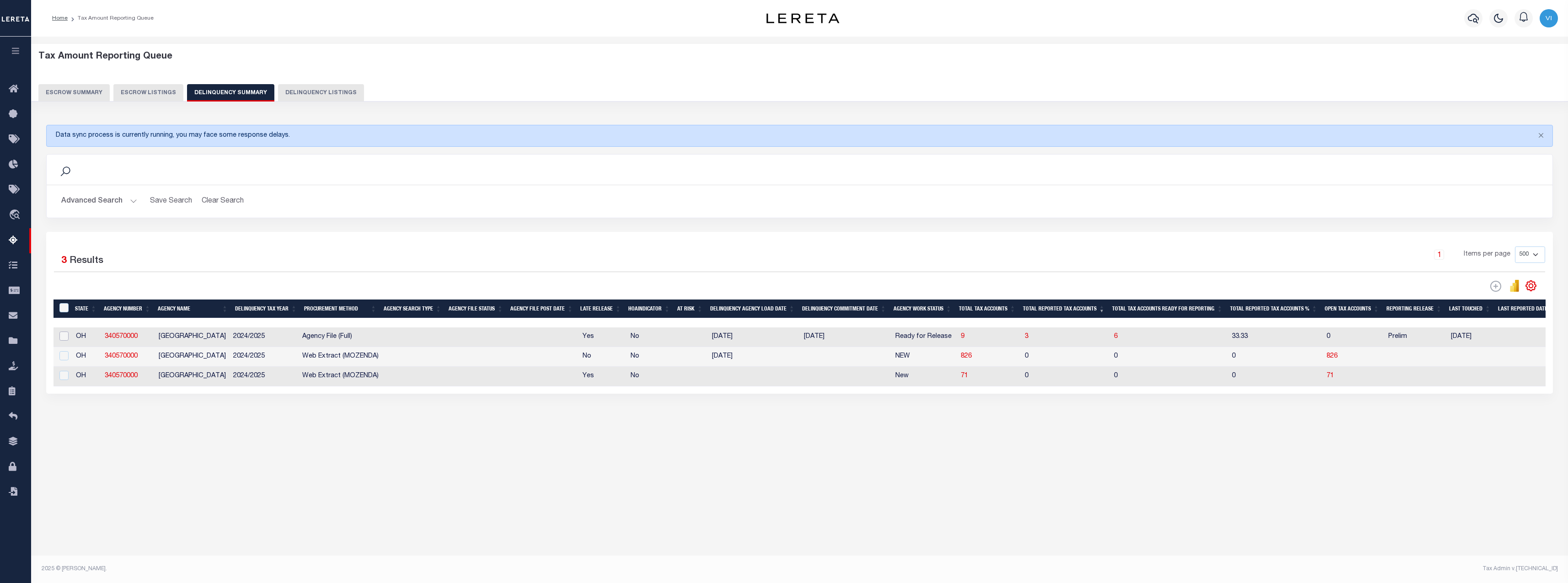
click at [62, 338] on input "checkbox" at bounding box center [64, 336] width 9 height 9
checkbox input "true"
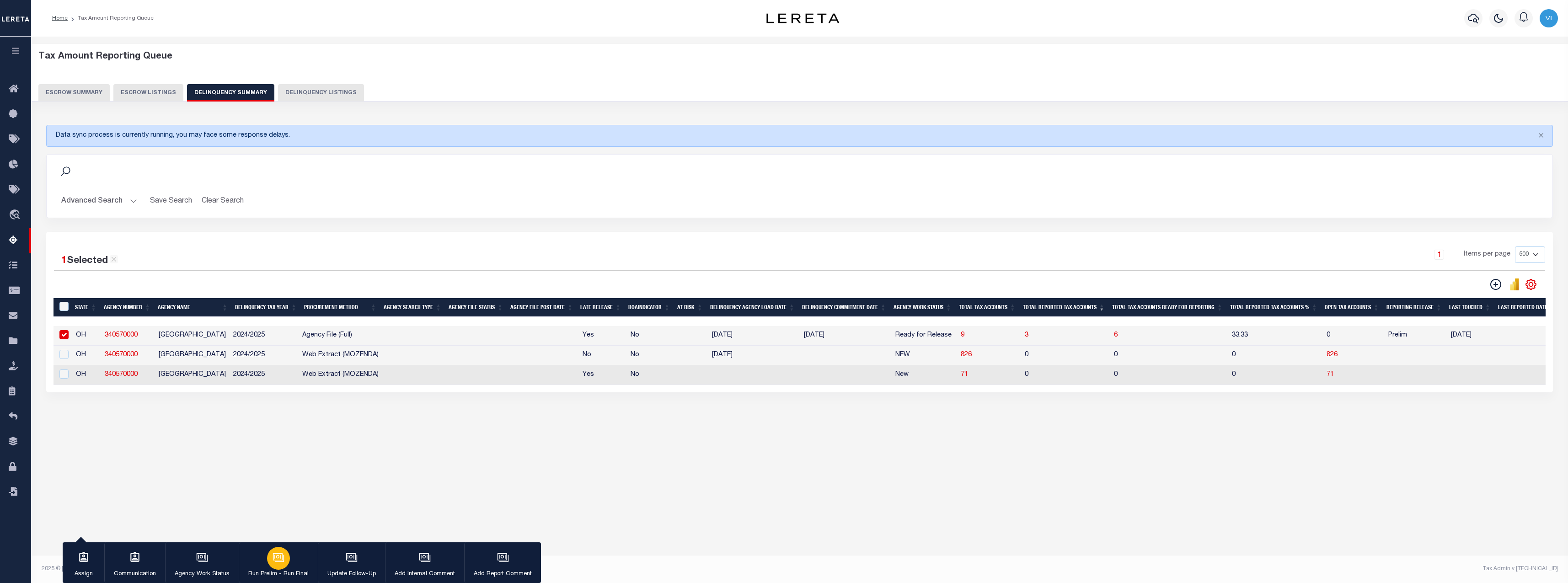
click at [277, 562] on icon "button" at bounding box center [279, 558] width 9 height 6
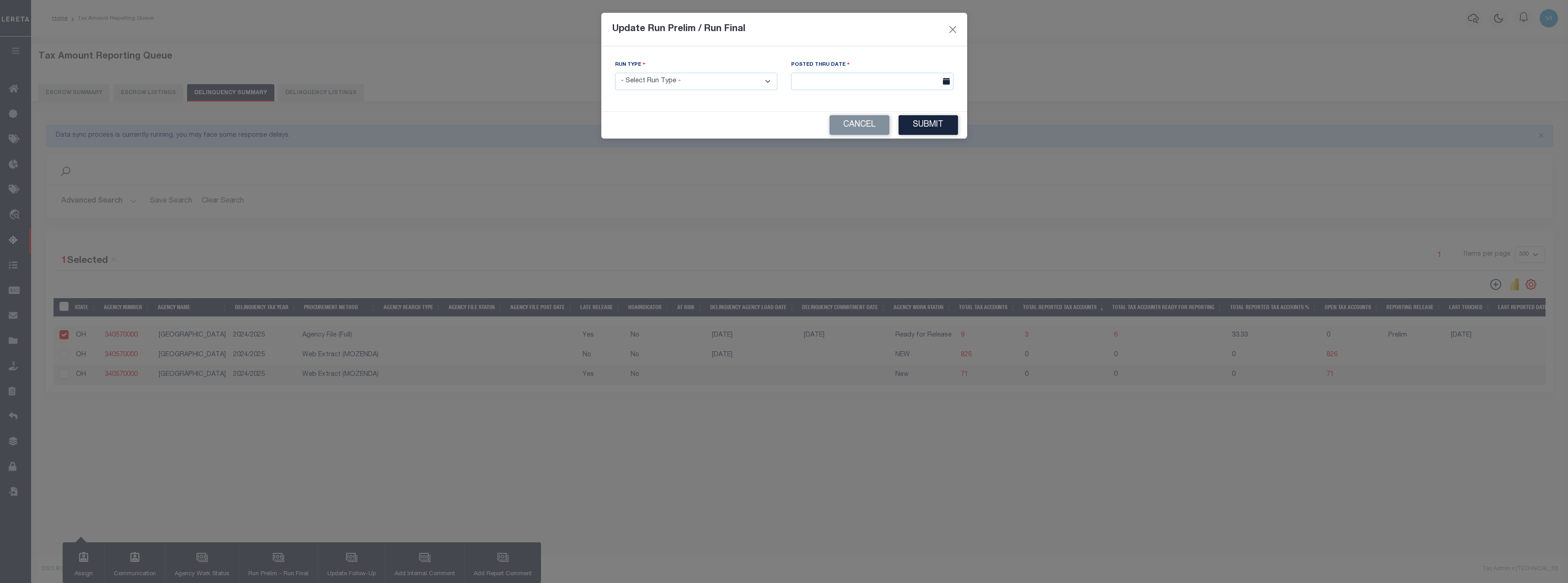
click at [718, 85] on select "- Select Run Type - Prelim Run Final Run" at bounding box center [696, 82] width 162 height 18
select select "F"
click at [615, 73] on select "- Select Run Type - Prelim Run Final Run" at bounding box center [696, 82] width 162 height 18
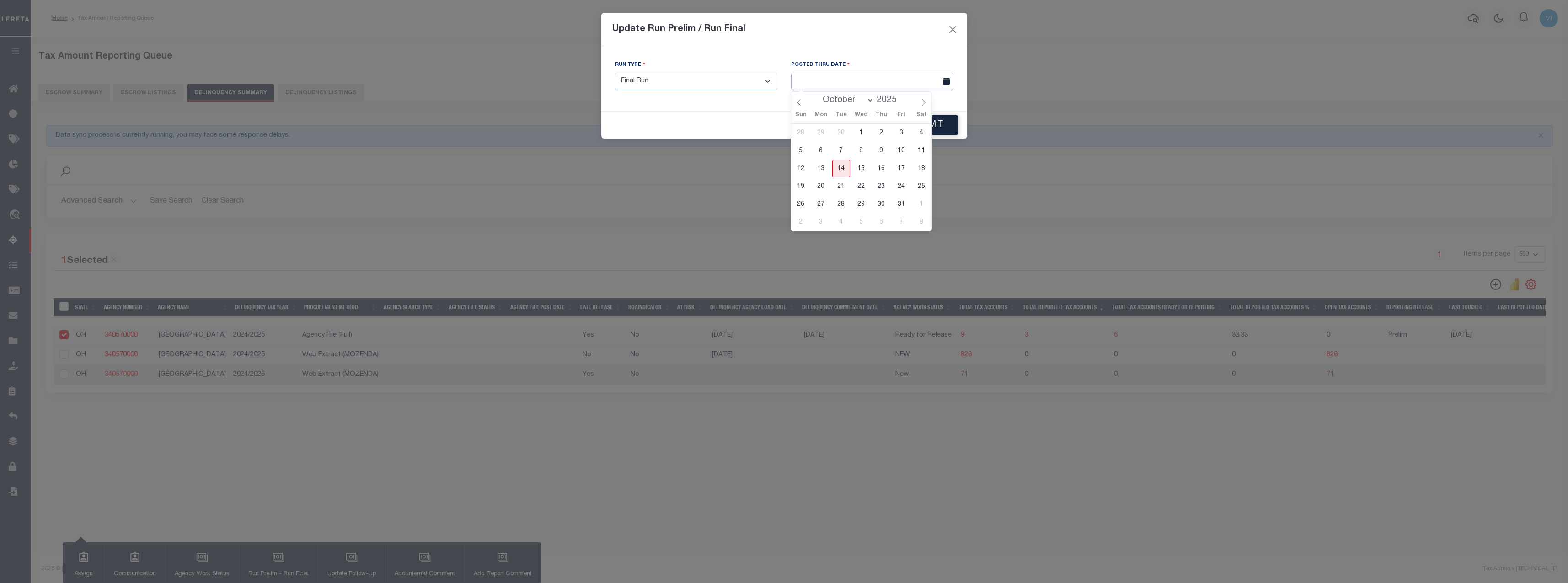
click at [780, 77] on input "text" at bounding box center [872, 82] width 162 height 18
click at [780, 168] on span "14" at bounding box center [841, 168] width 18 height 18
type input "[DATE]"
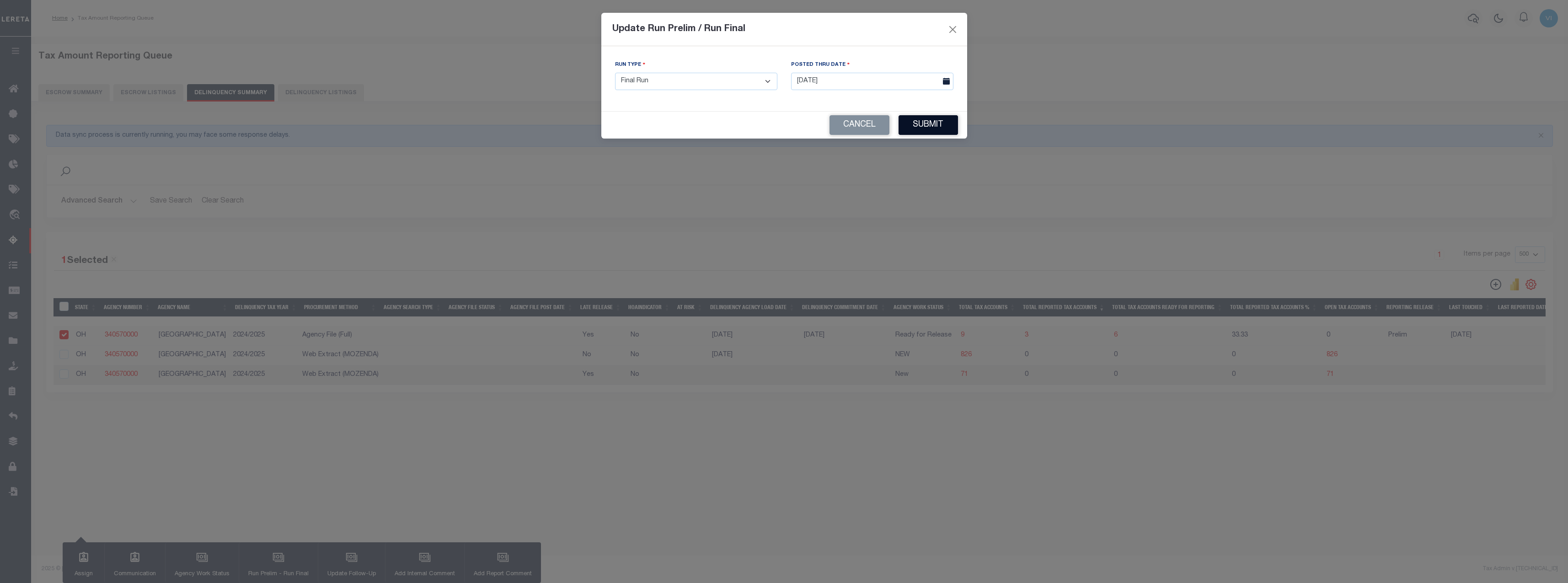
click at [780, 128] on button "Submit" at bounding box center [929, 125] width 60 height 19
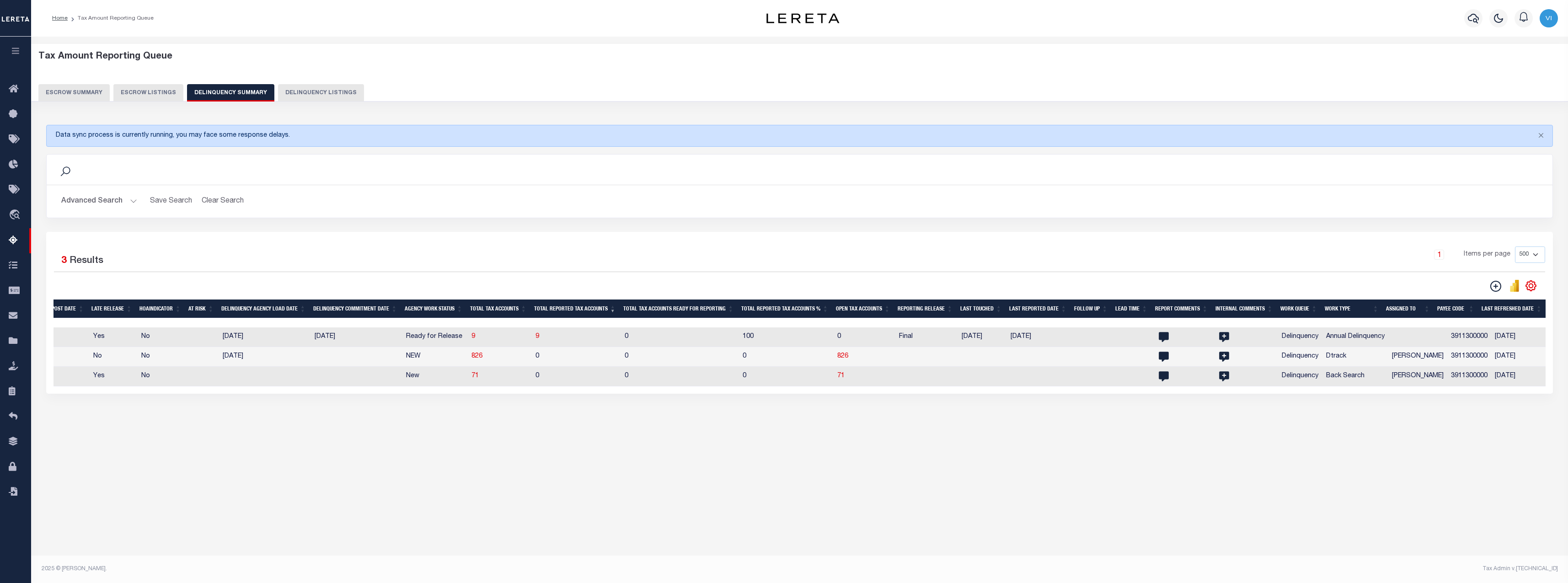
click at [780, 341] on td "3911300000" at bounding box center [1469, 337] width 44 height 19
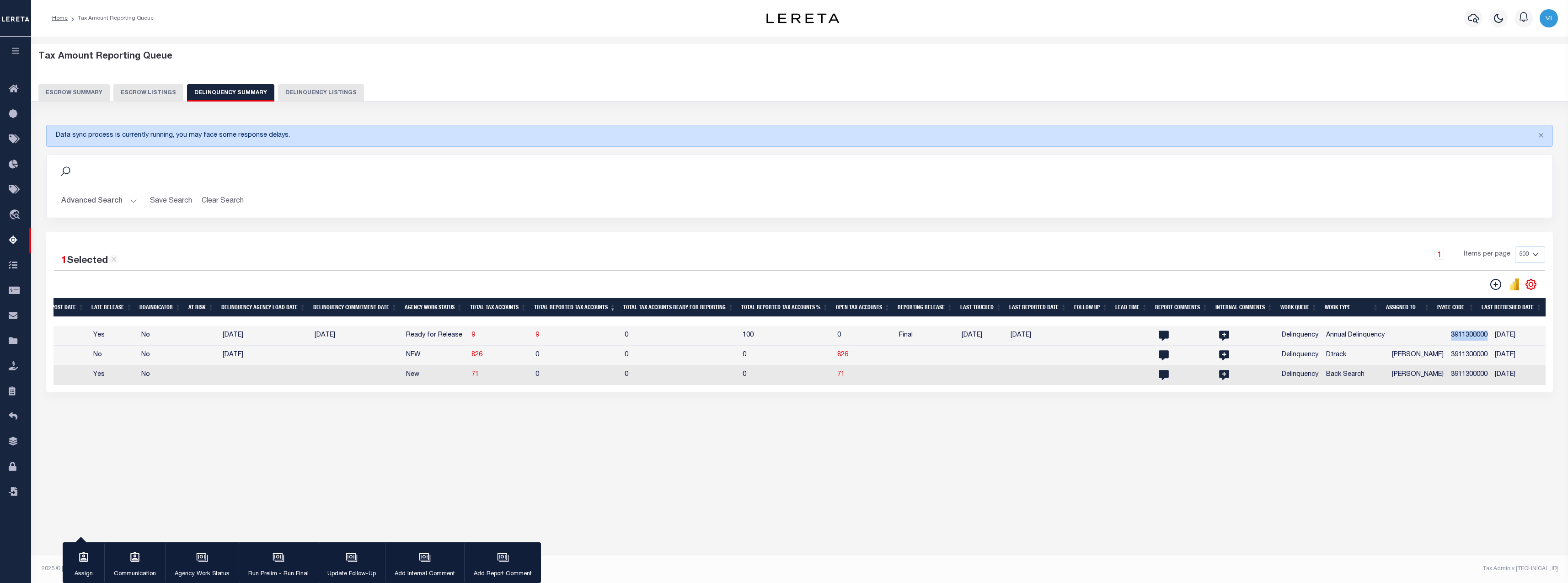
click at [780, 341] on td "3911300000" at bounding box center [1469, 336] width 44 height 19
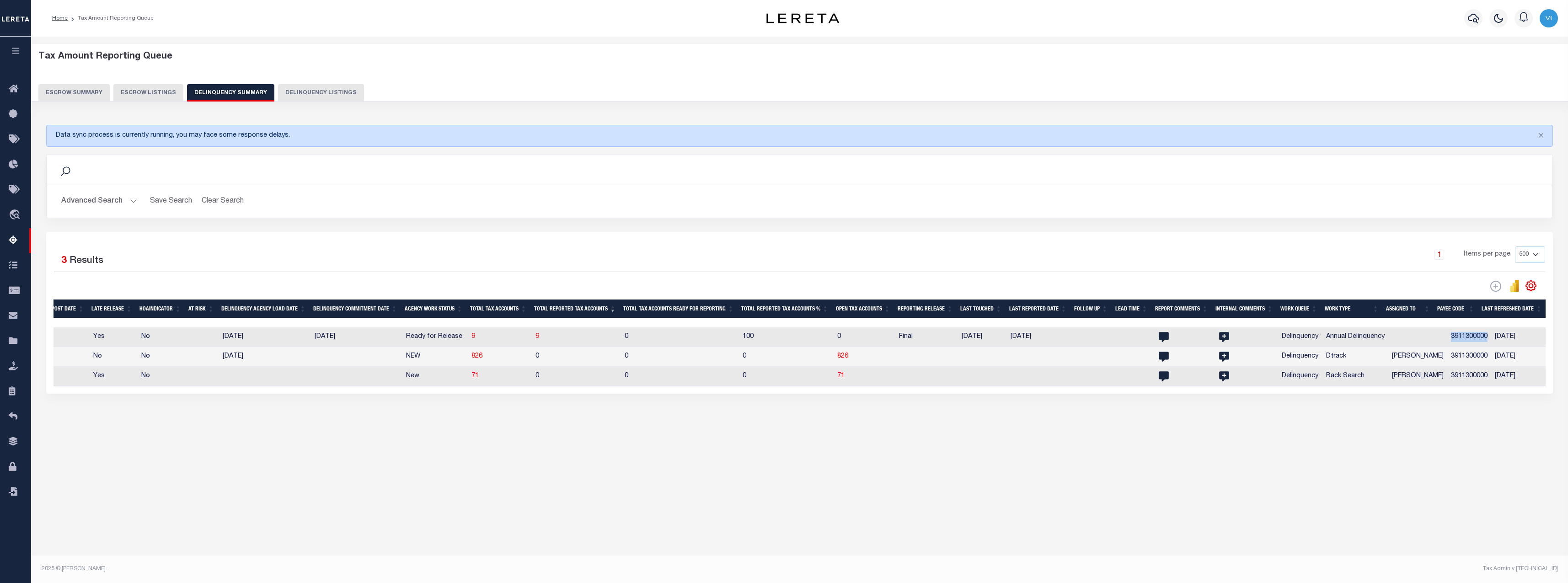
copy td "3911300000"
click at [76, 463] on div "Tax Amount Reporting Queue Escrow Summary Escrow Listings" at bounding box center [799, 256] width 1536 height 440
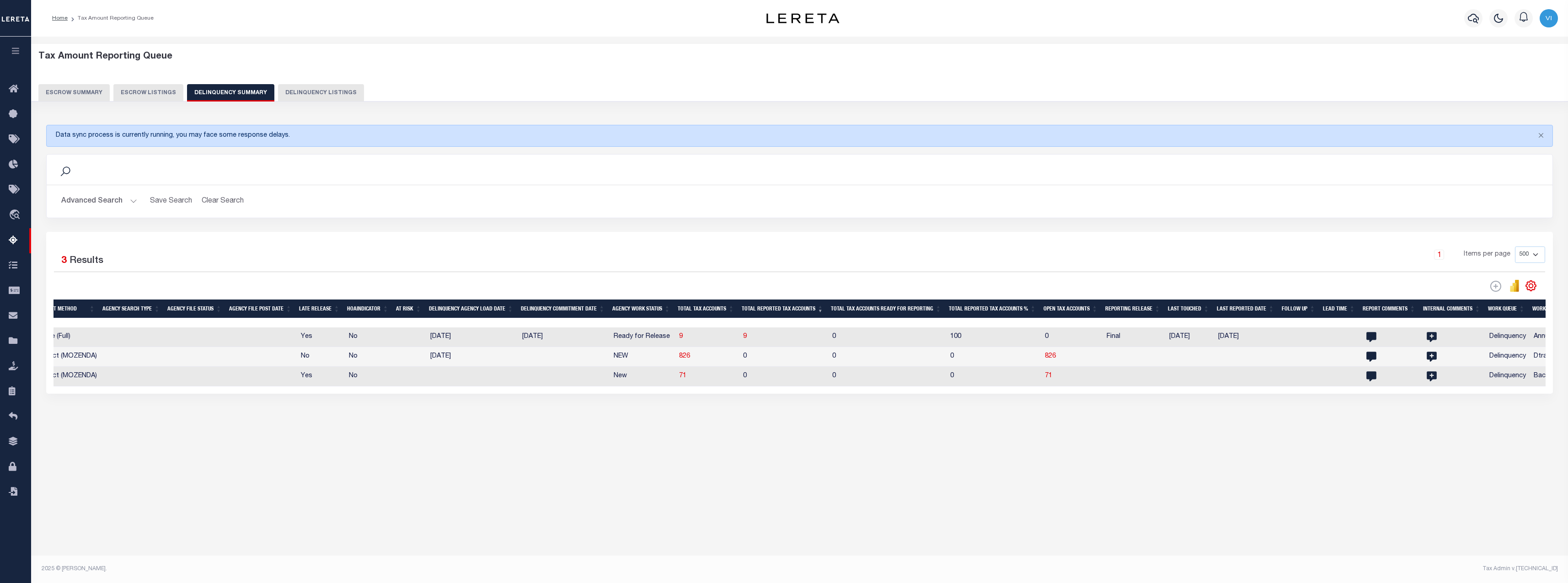
scroll to position [0, 141]
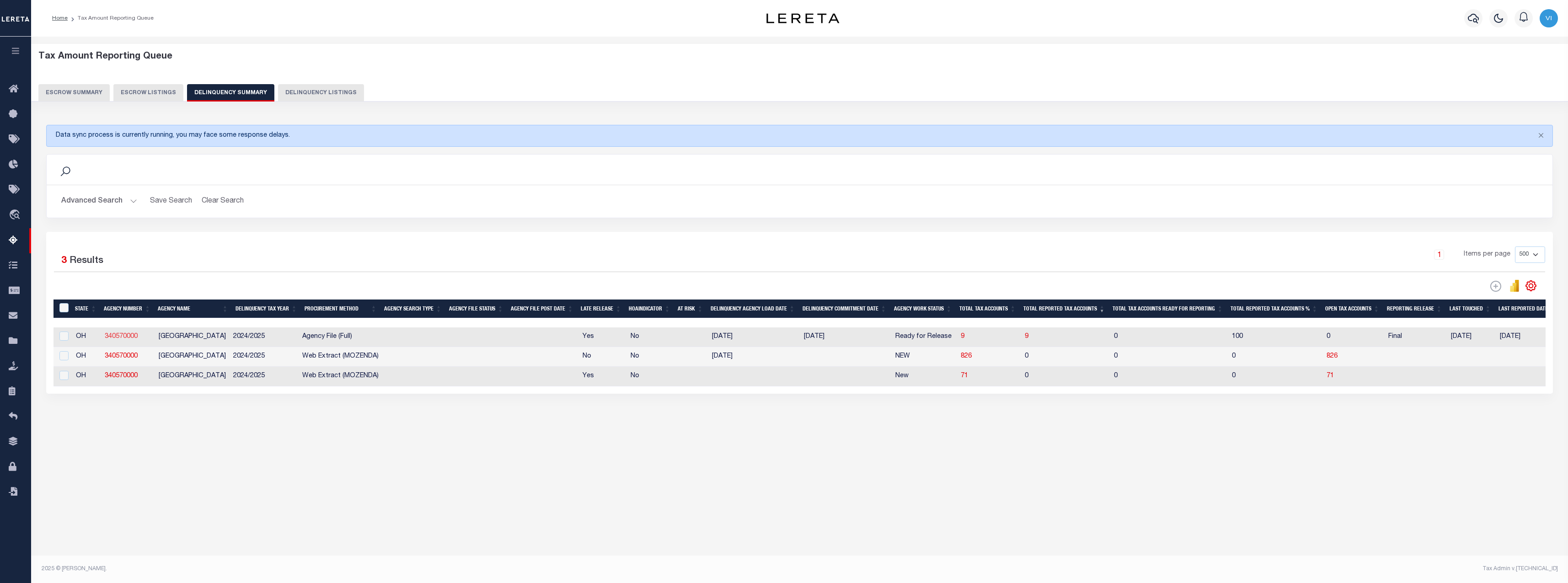
click at [127, 339] on link "340570000" at bounding box center [121, 336] width 33 height 6
checkbox input "true"
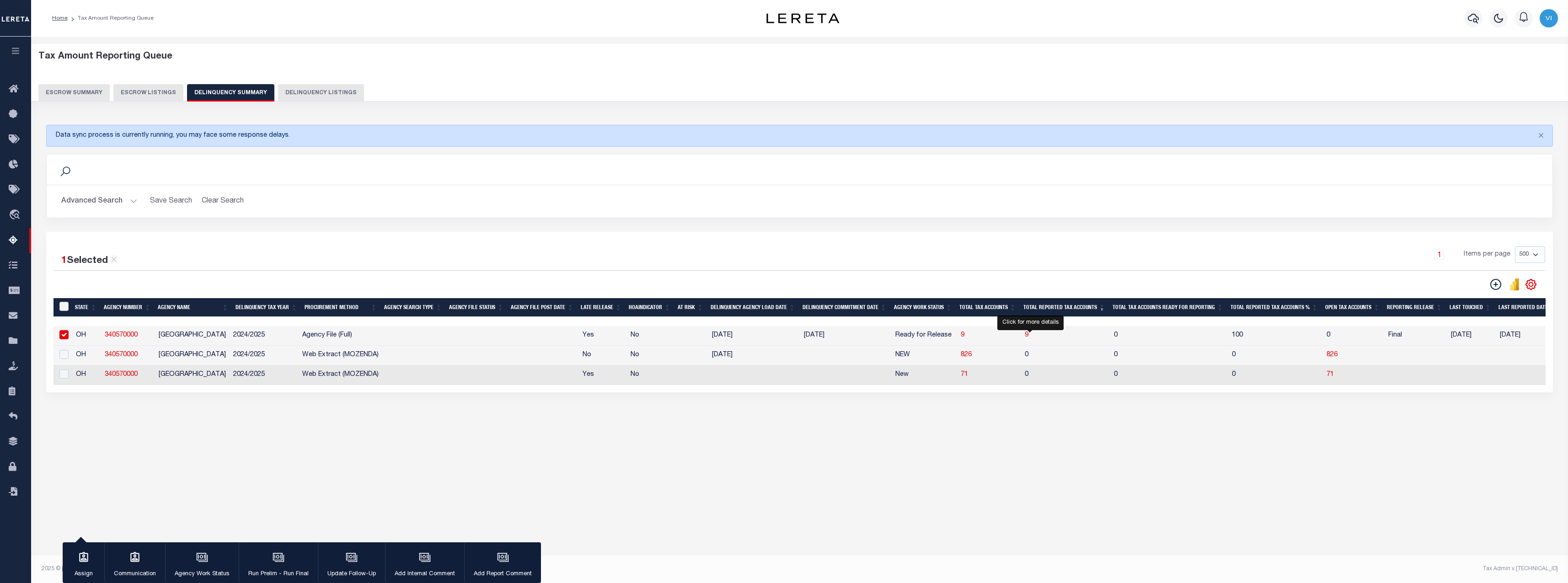
click at [780, 336] on span "9" at bounding box center [1026, 336] width 4 height 6
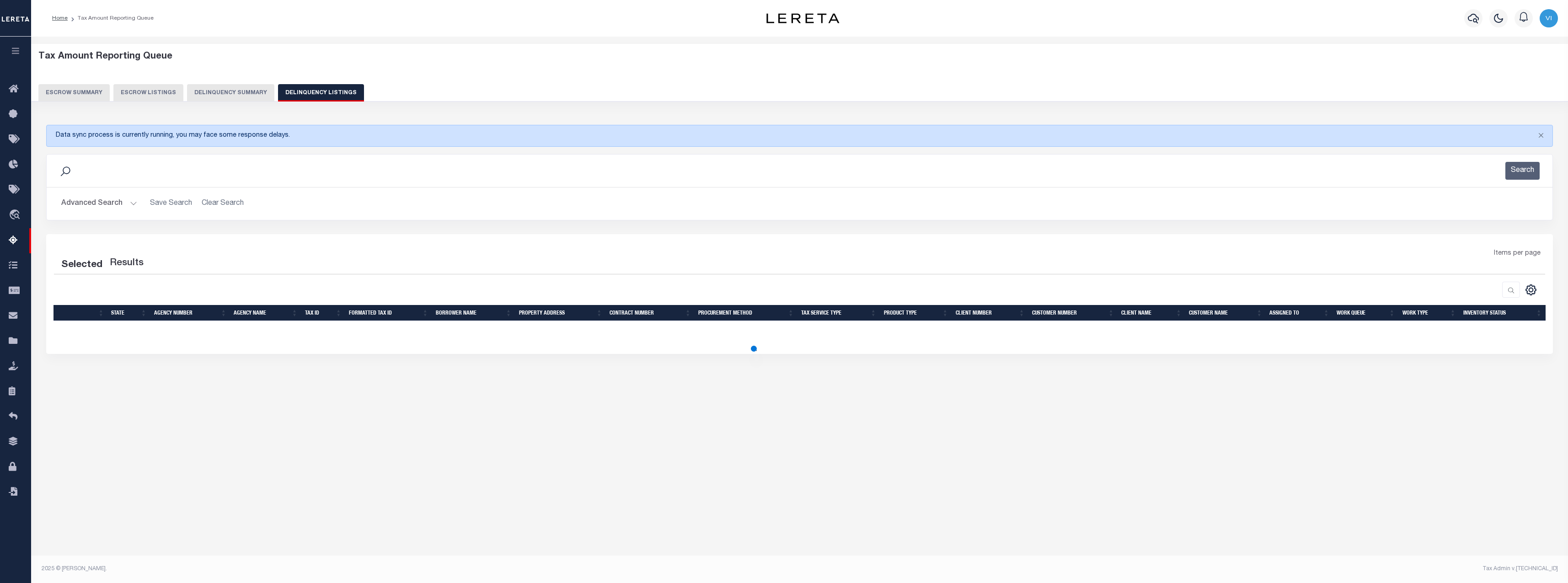
select select "100"
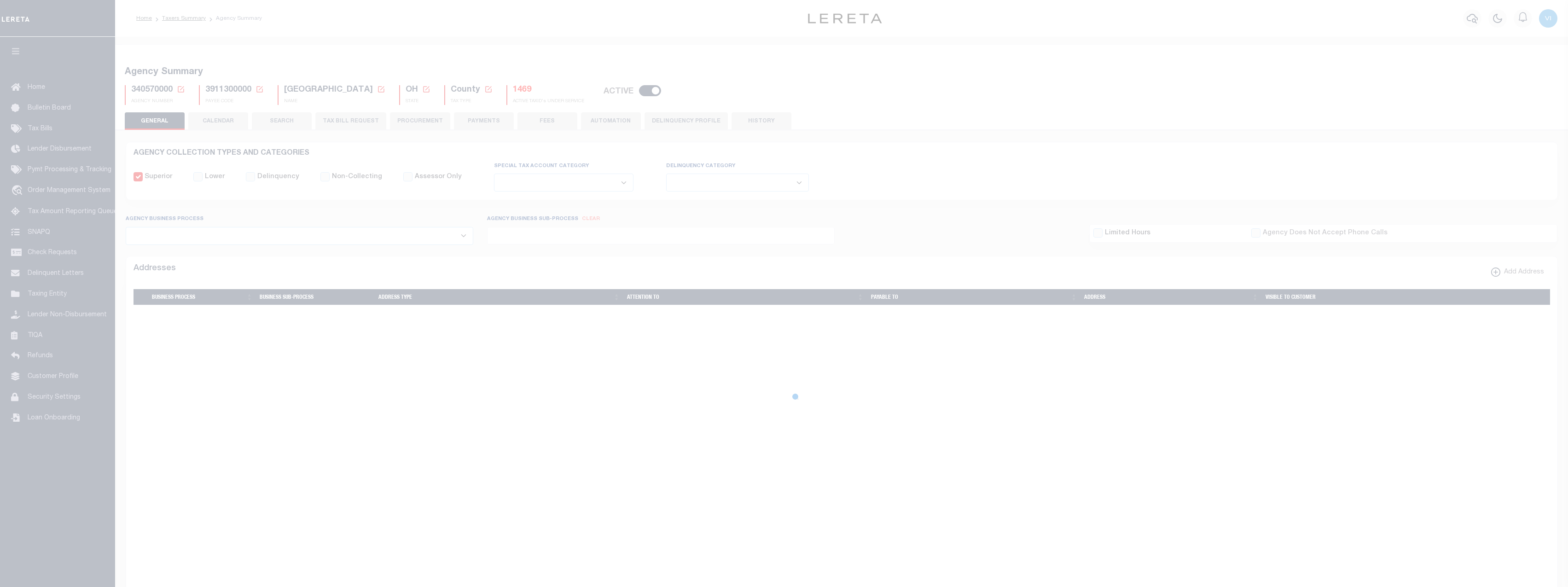
select select
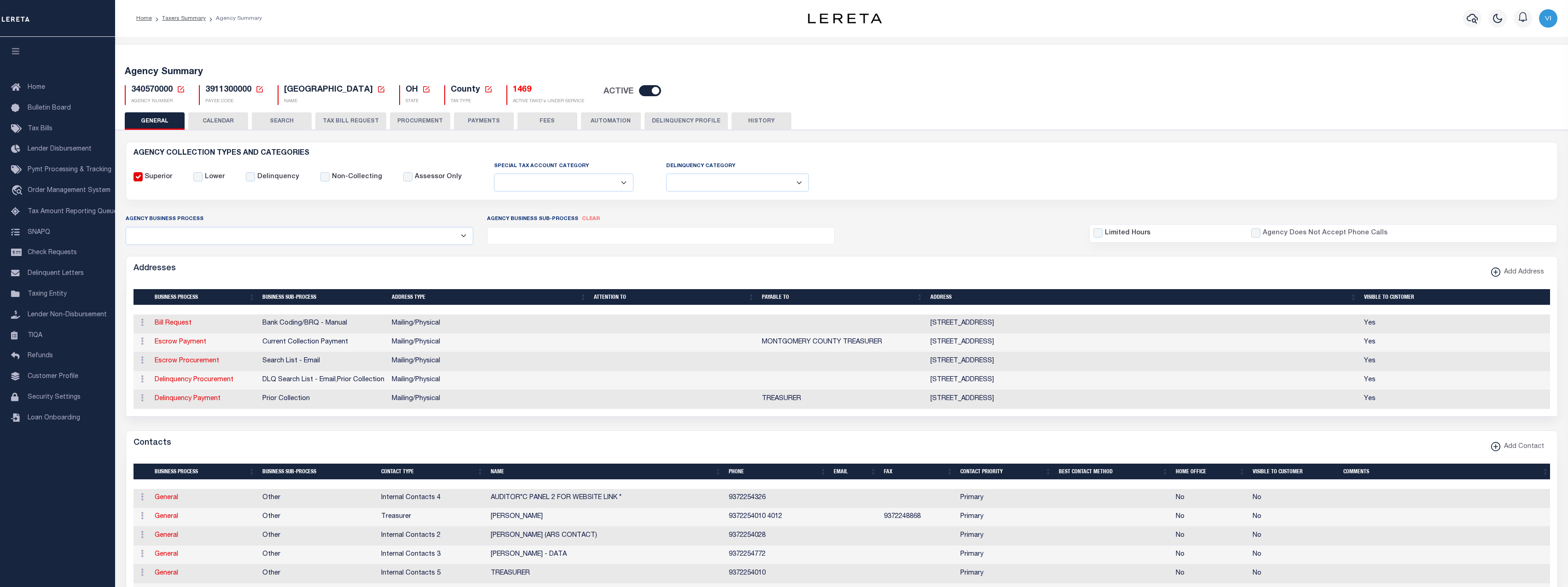
click at [158, 85] on div "340570000 Agency Number Edit Cancel Ok" at bounding box center [841, 91] width 1448 height 27
copy h5 "340570000"
